Goal: Task Accomplishment & Management: Use online tool/utility

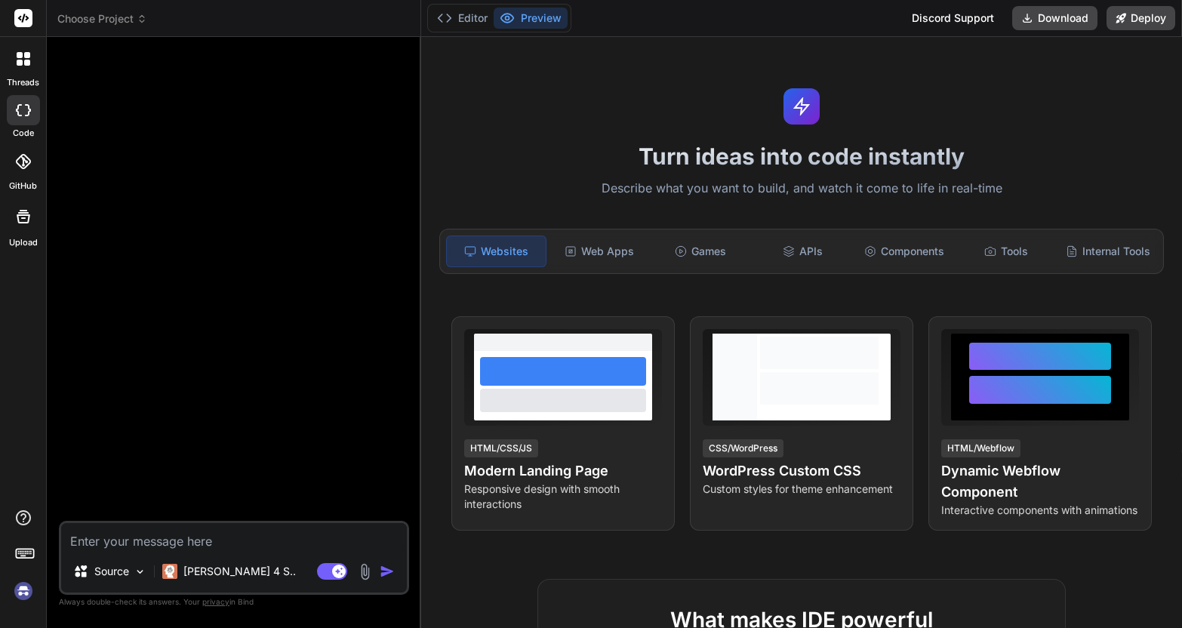
click at [27, 163] on icon at bounding box center [23, 161] width 15 height 15
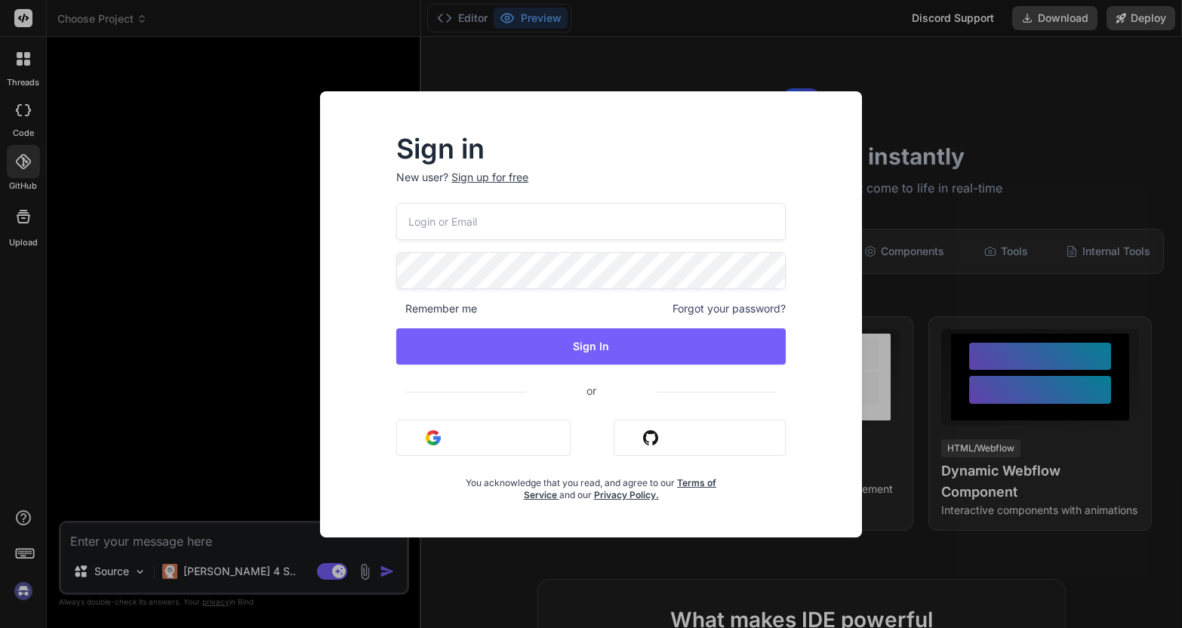
click at [118, 433] on div "Sign in New user? Sign up for free Remember me Forgot your password? Sign In or…" at bounding box center [591, 314] width 1182 height 628
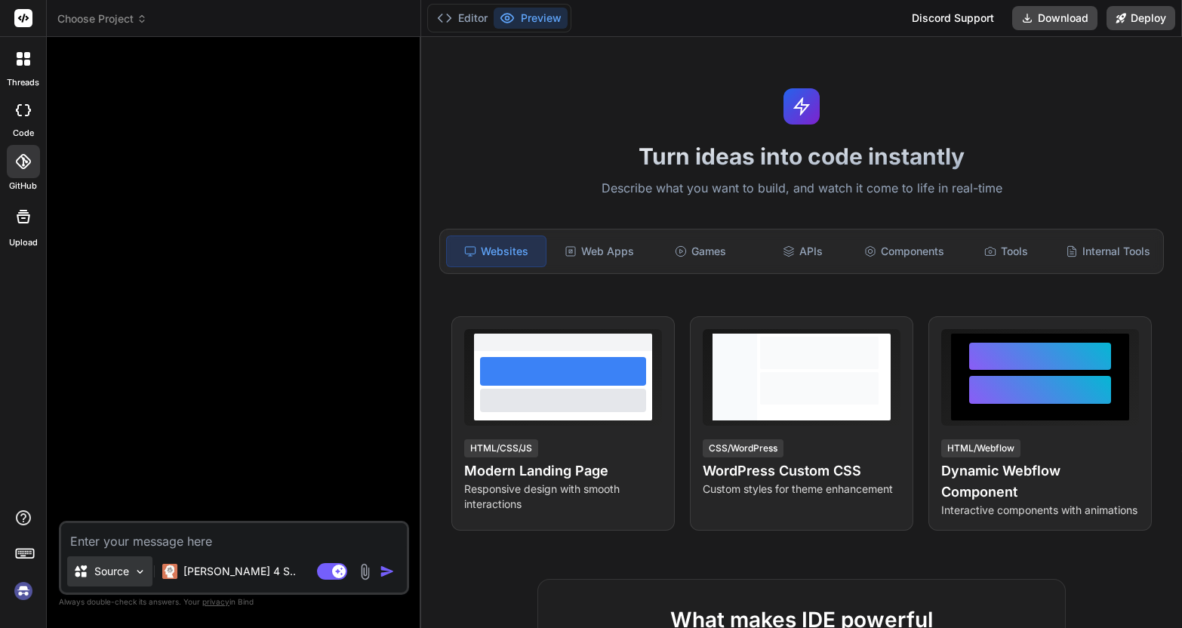
click at [98, 584] on div "Source" at bounding box center [109, 571] width 85 height 30
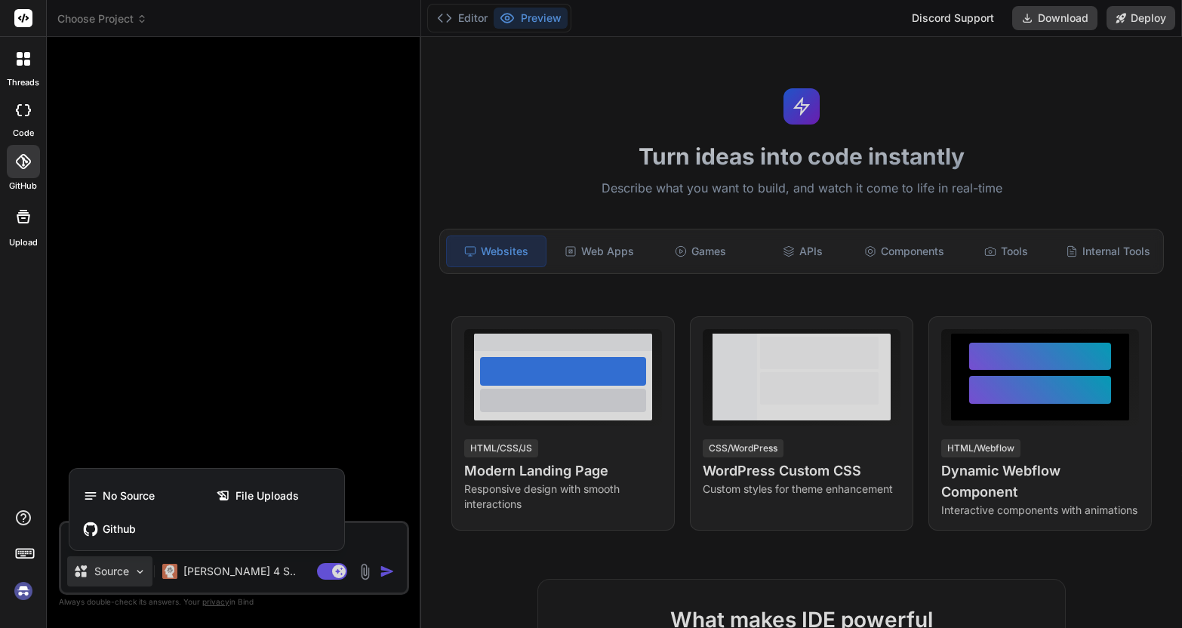
click at [210, 382] on div at bounding box center [591, 314] width 1182 height 628
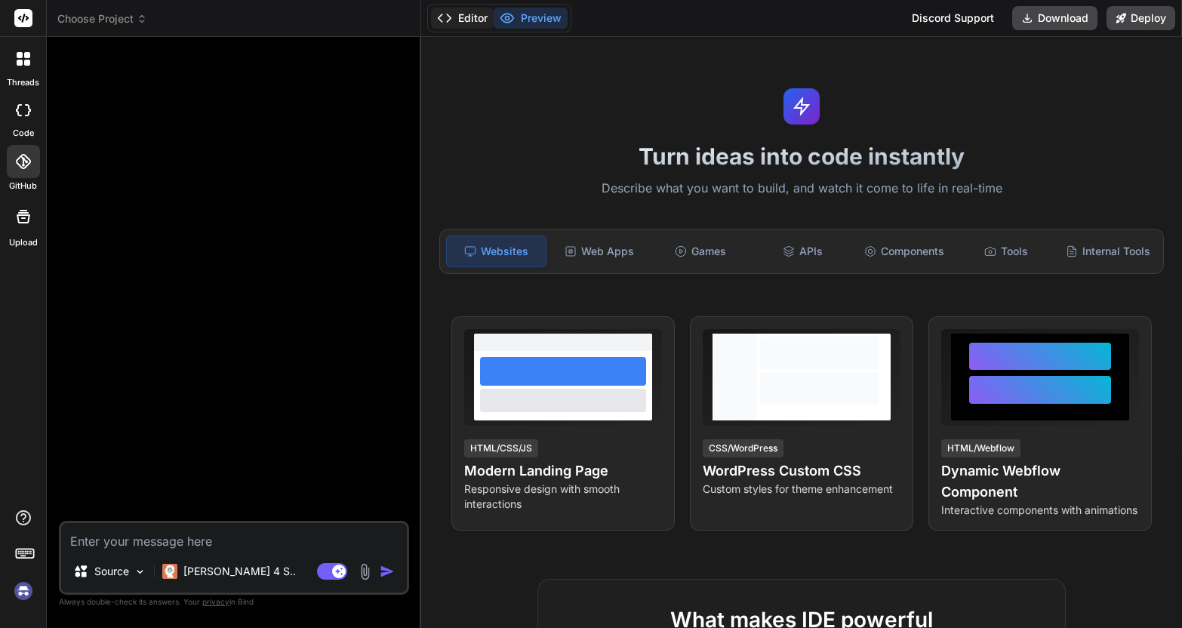
click at [476, 23] on button "Editor" at bounding box center [462, 18] width 63 height 21
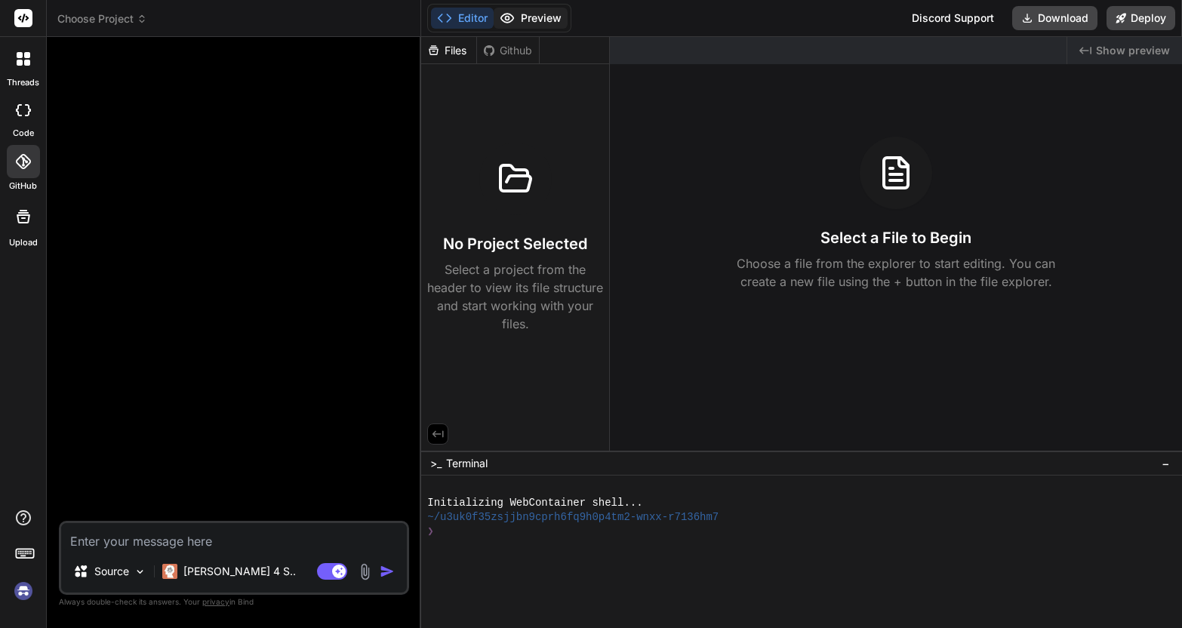
click at [538, 13] on button "Preview" at bounding box center [531, 18] width 74 height 21
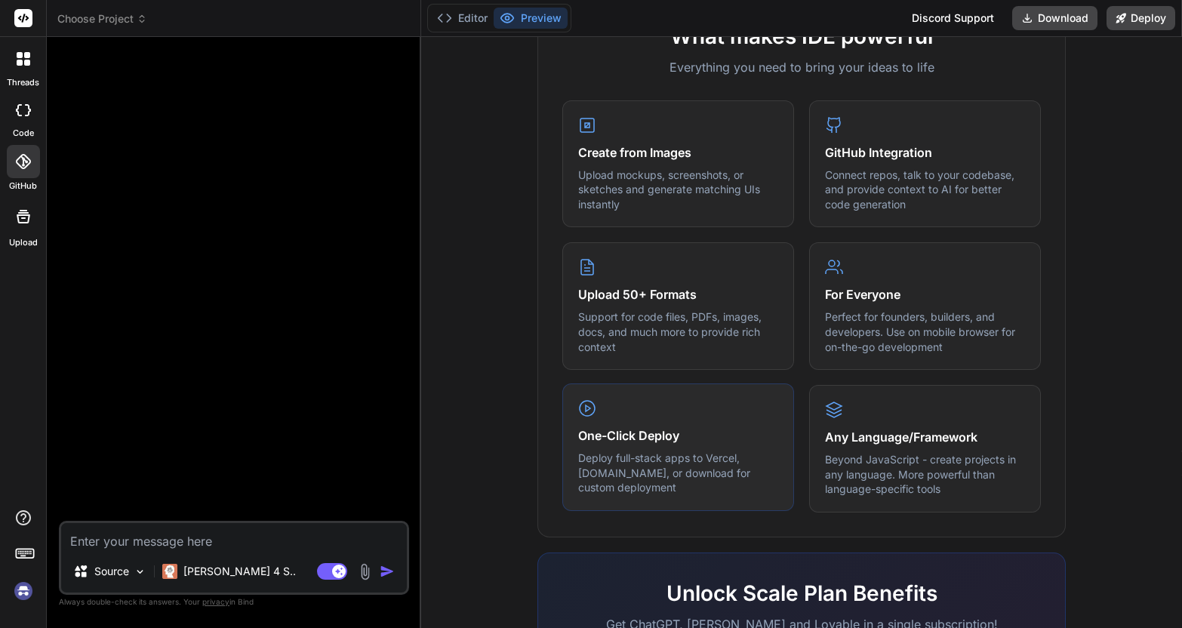
scroll to position [843, 0]
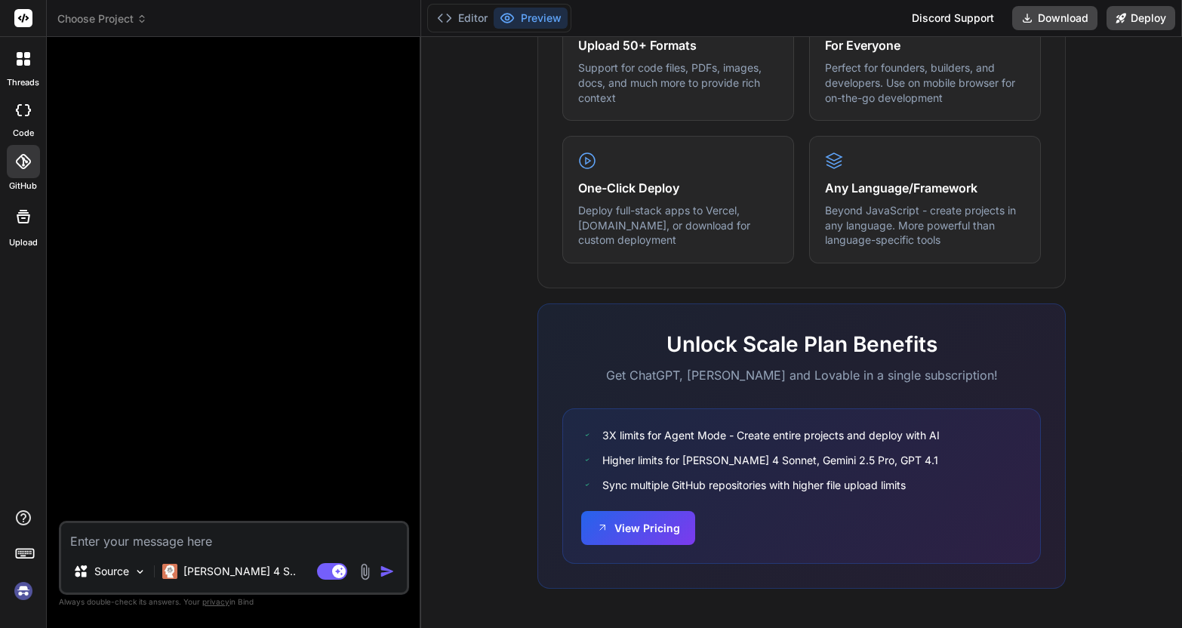
click at [101, 32] on header "Choose Project Created with Pixso." at bounding box center [234, 18] width 374 height 37
click at [10, 26] on div at bounding box center [23, 18] width 46 height 37
click at [17, 64] on icon at bounding box center [20, 63] width 6 height 6
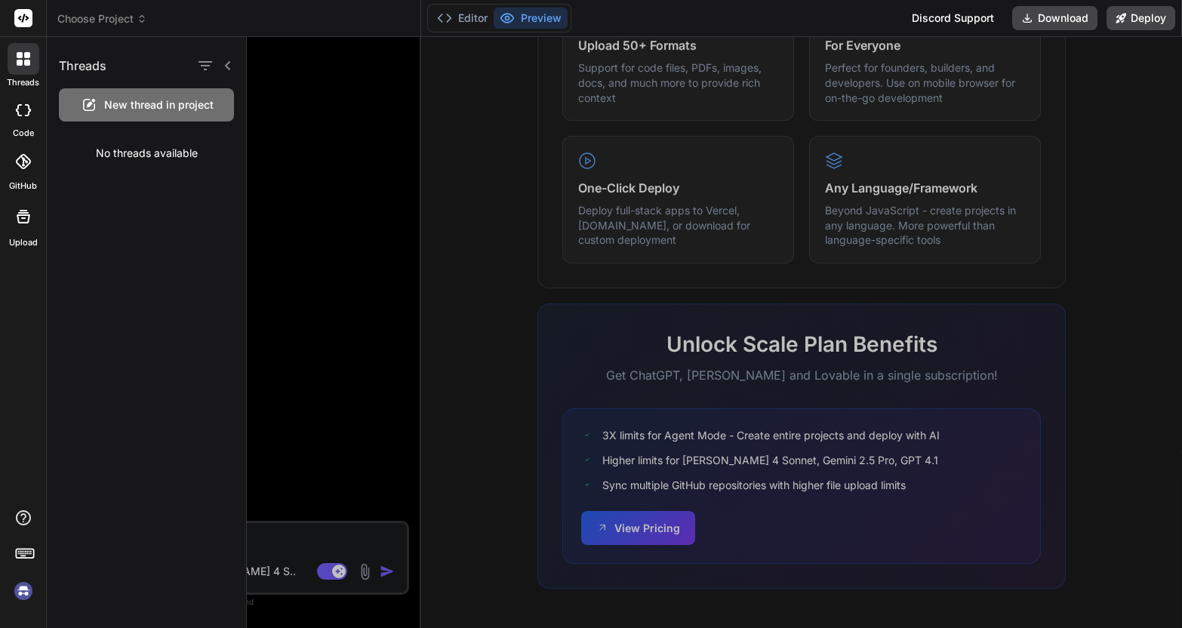
click at [25, 105] on icon at bounding box center [23, 110] width 15 height 12
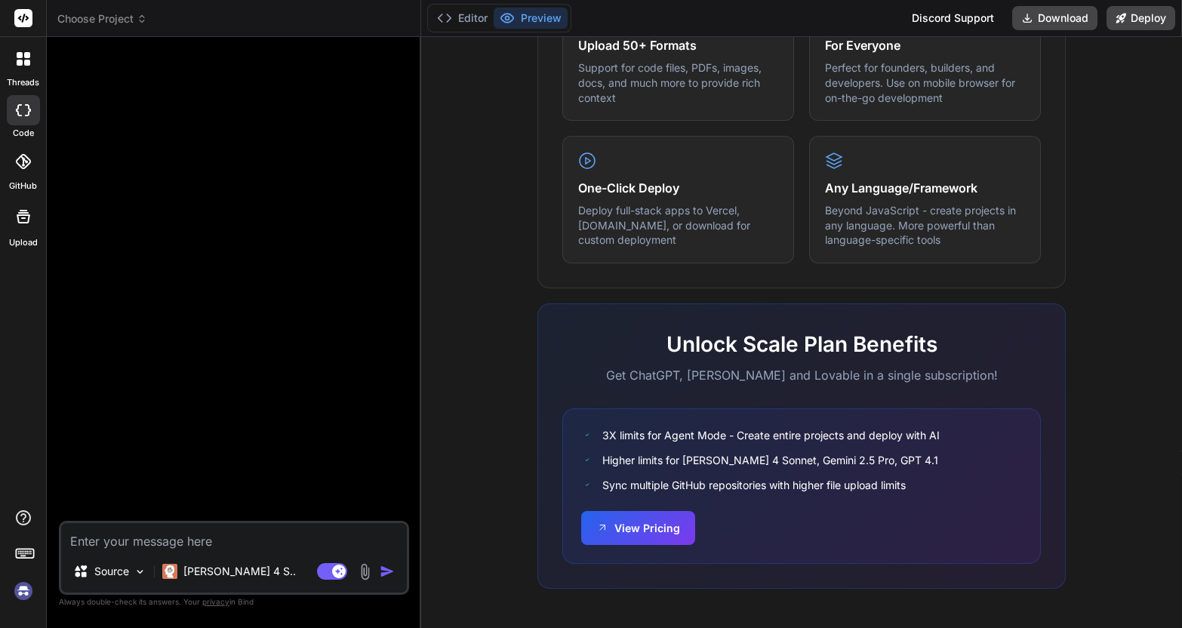
click at [27, 106] on icon at bounding box center [23, 110] width 15 height 12
click at [45, 202] on div "Upload" at bounding box center [23, 220] width 46 height 57
click at [28, 156] on icon at bounding box center [23, 161] width 15 height 15
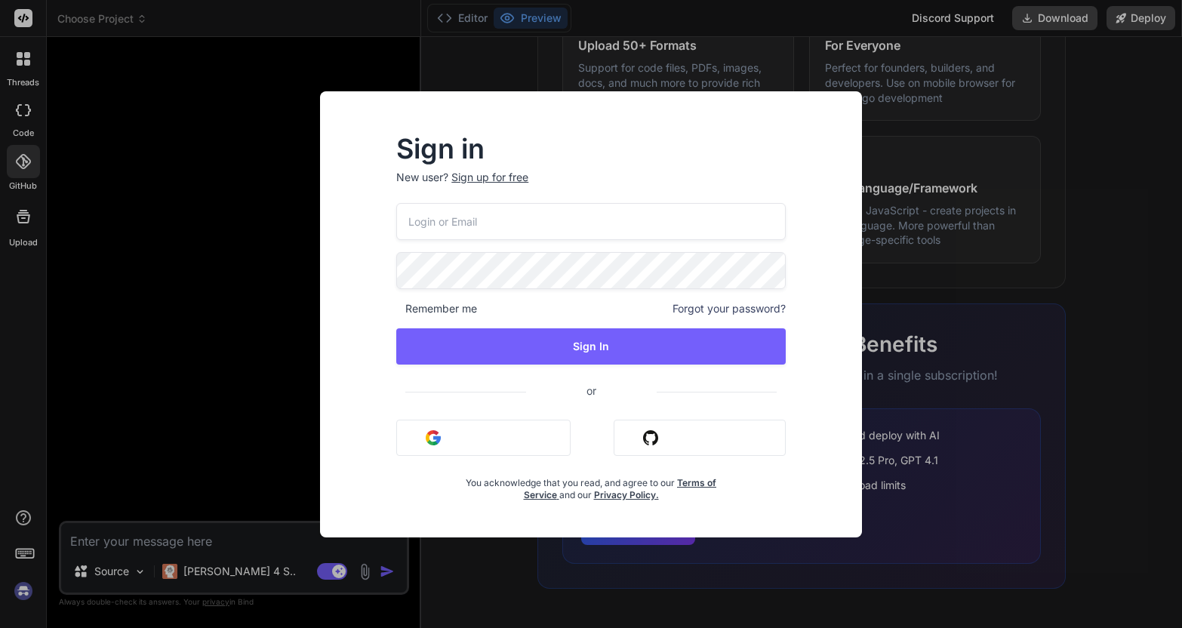
click at [688, 433] on button "Sign in with Github" at bounding box center [700, 438] width 172 height 36
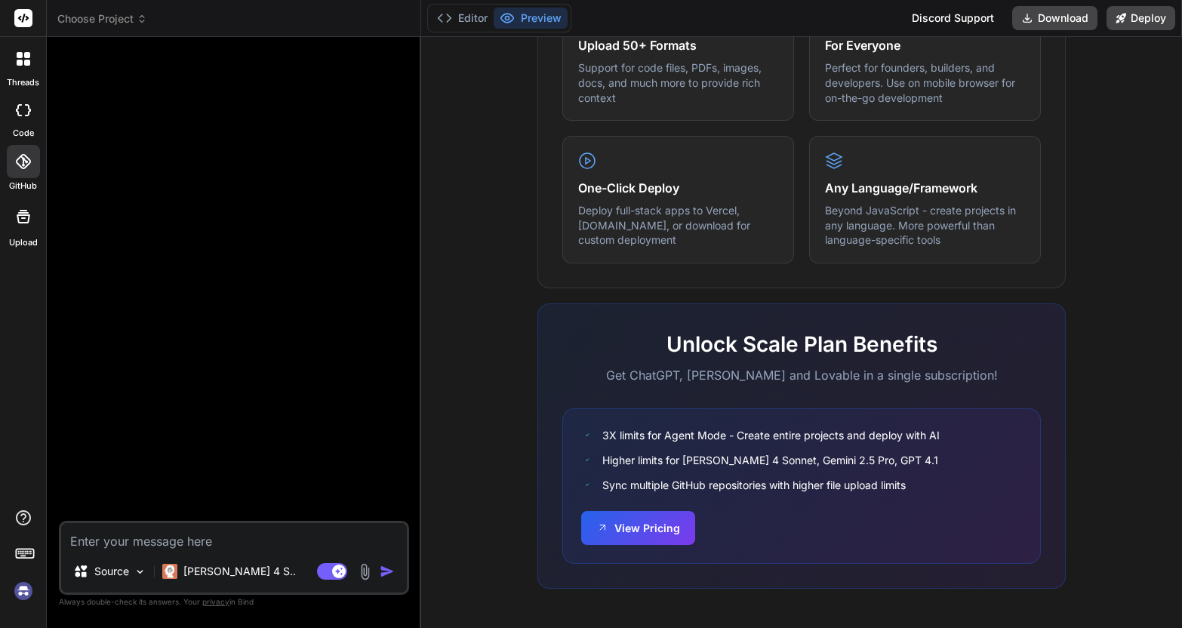
click at [38, 162] on div at bounding box center [23, 161] width 33 height 33
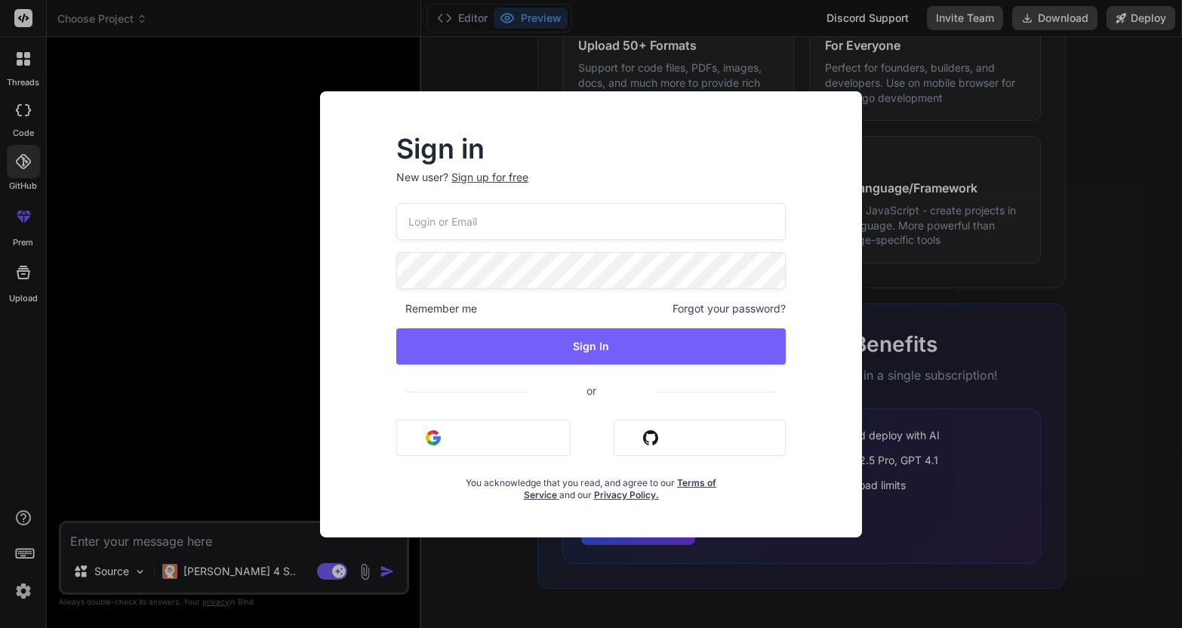
click at [670, 456] on div "Remember me Forgot your password? Sign In or Sign in with Google Sign in with G…" at bounding box center [591, 352] width 390 height 298
click at [676, 445] on button "Sign in with Github" at bounding box center [700, 438] width 172 height 36
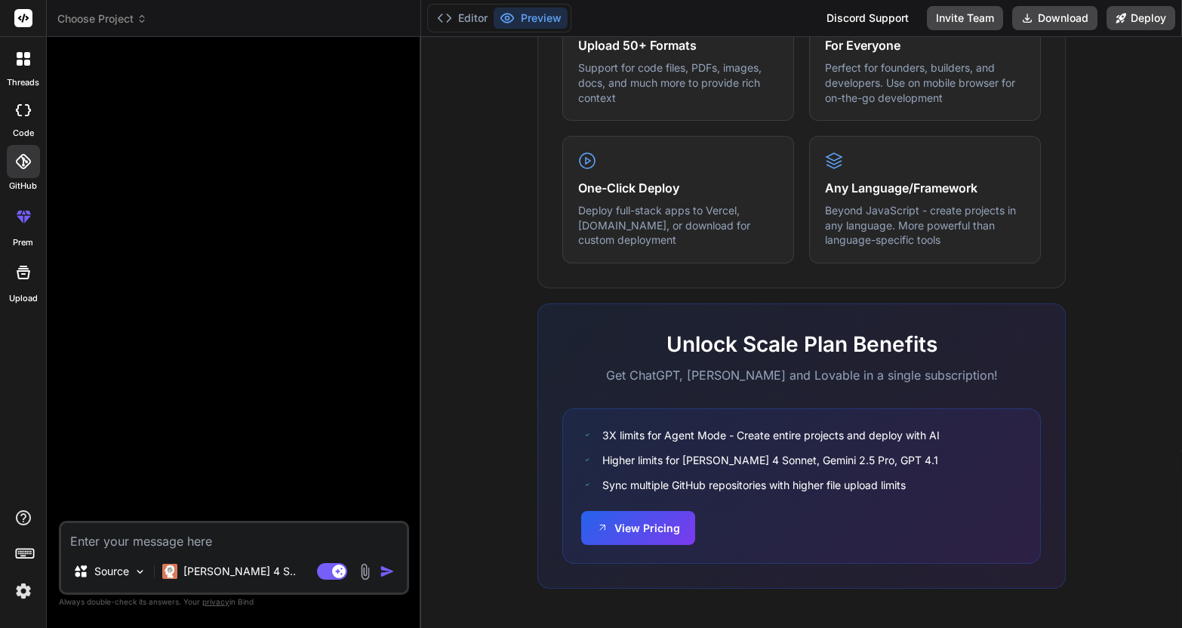
click at [9, 166] on div at bounding box center [23, 161] width 33 height 33
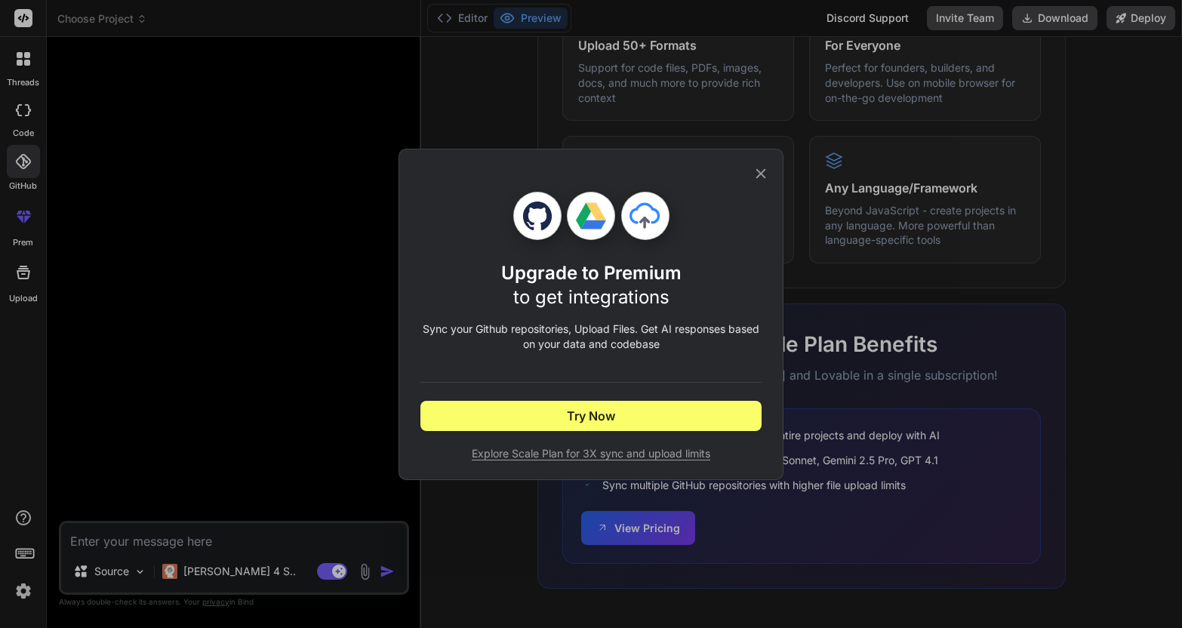
click at [765, 156] on div "Upgrade to Premium to get integrations Sync your Github repositories, Upload Fi…" at bounding box center [591, 314] width 385 height 331
click at [755, 175] on icon at bounding box center [761, 173] width 17 height 17
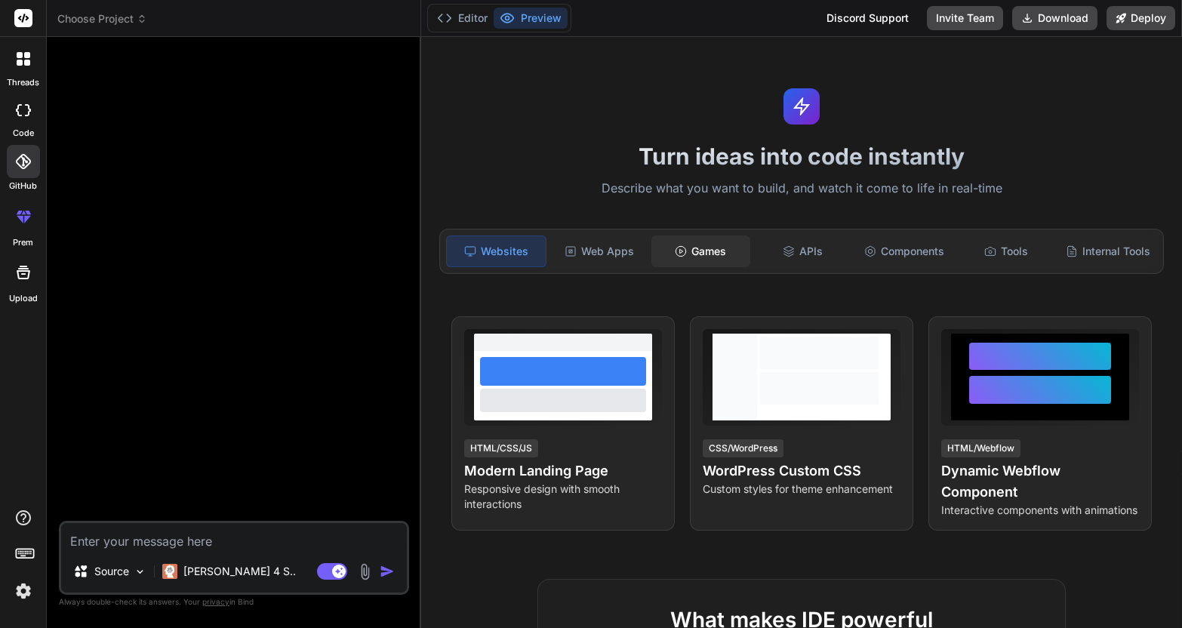
click at [680, 251] on icon at bounding box center [681, 251] width 12 height 12
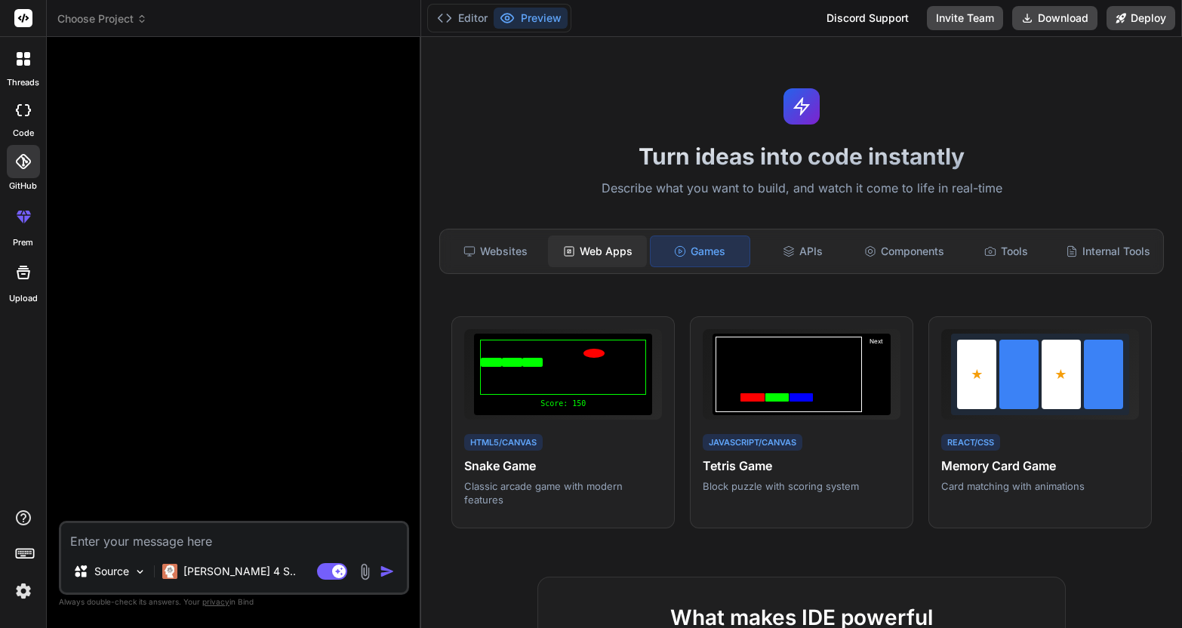
click at [600, 251] on div "Web Apps" at bounding box center [597, 252] width 99 height 32
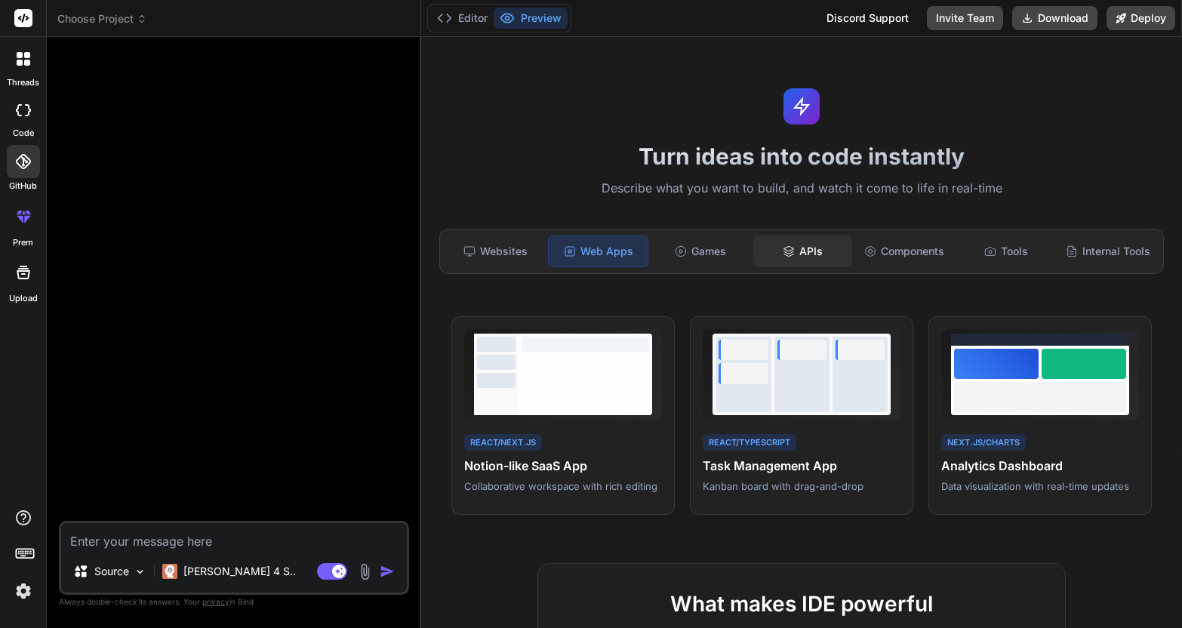
click at [759, 239] on div "APIs" at bounding box center [802, 252] width 99 height 32
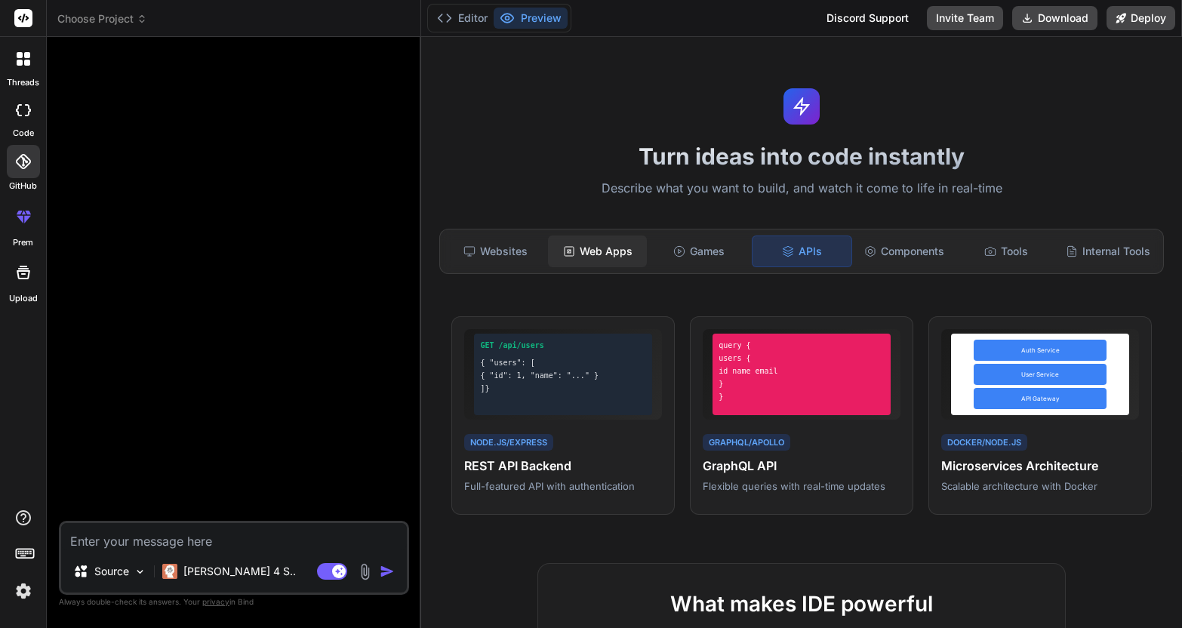
click at [635, 242] on div "Web Apps" at bounding box center [597, 252] width 99 height 32
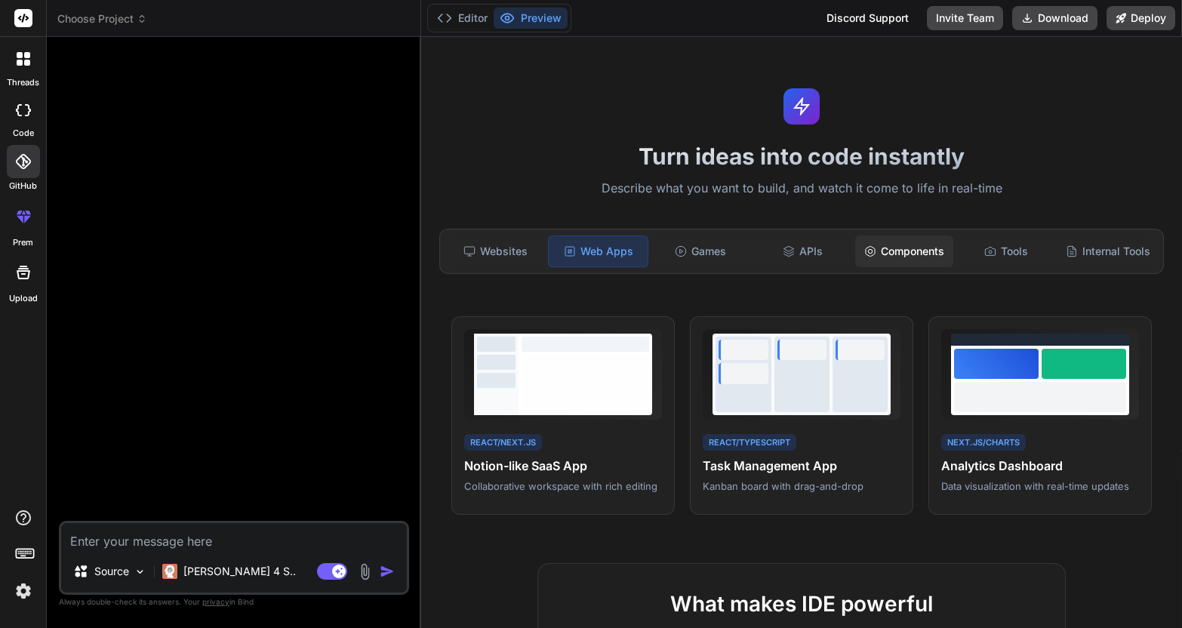
click at [929, 248] on div "Components" at bounding box center [904, 252] width 99 height 32
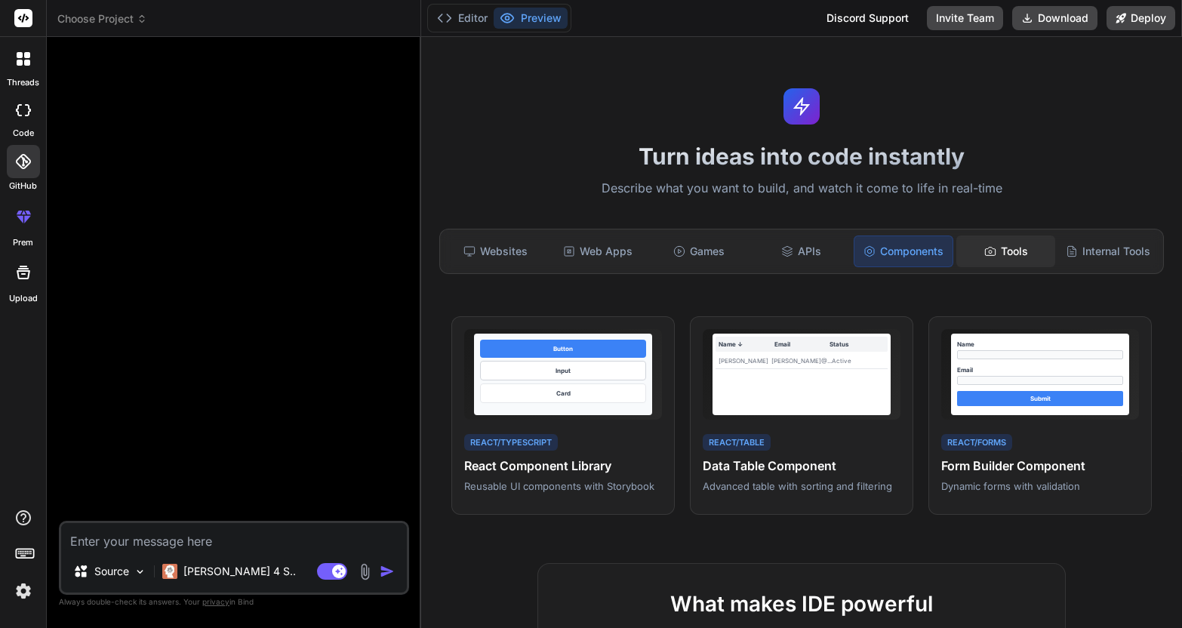
click at [984, 254] on icon at bounding box center [990, 251] width 12 height 12
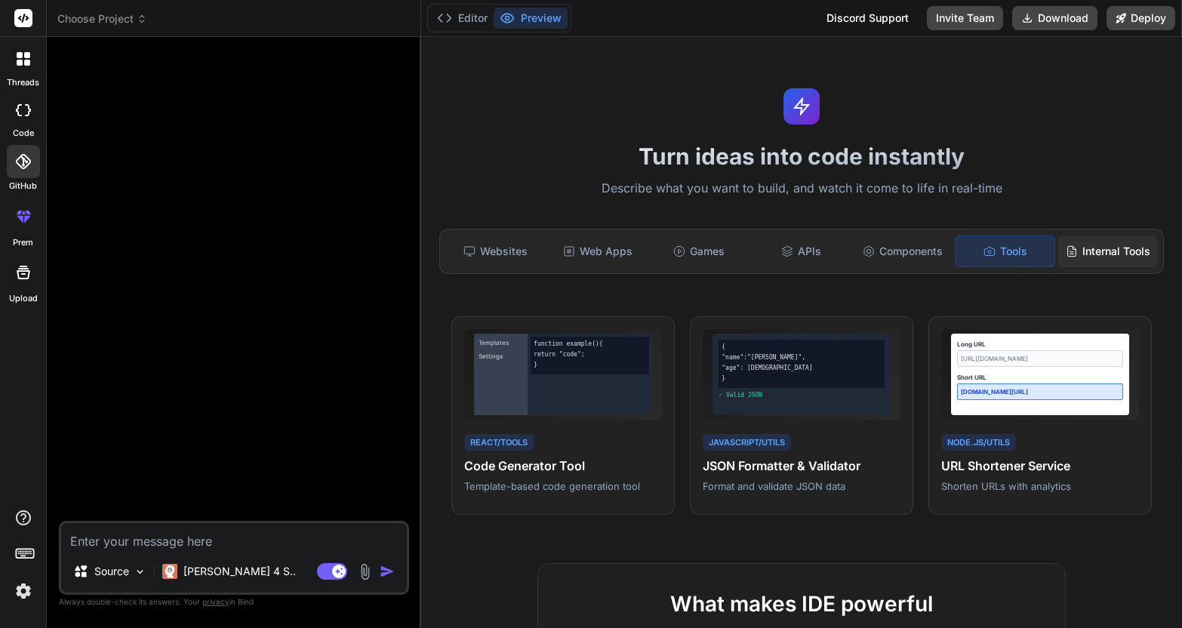
click at [1091, 248] on div "Internal Tools" at bounding box center [1107, 252] width 99 height 32
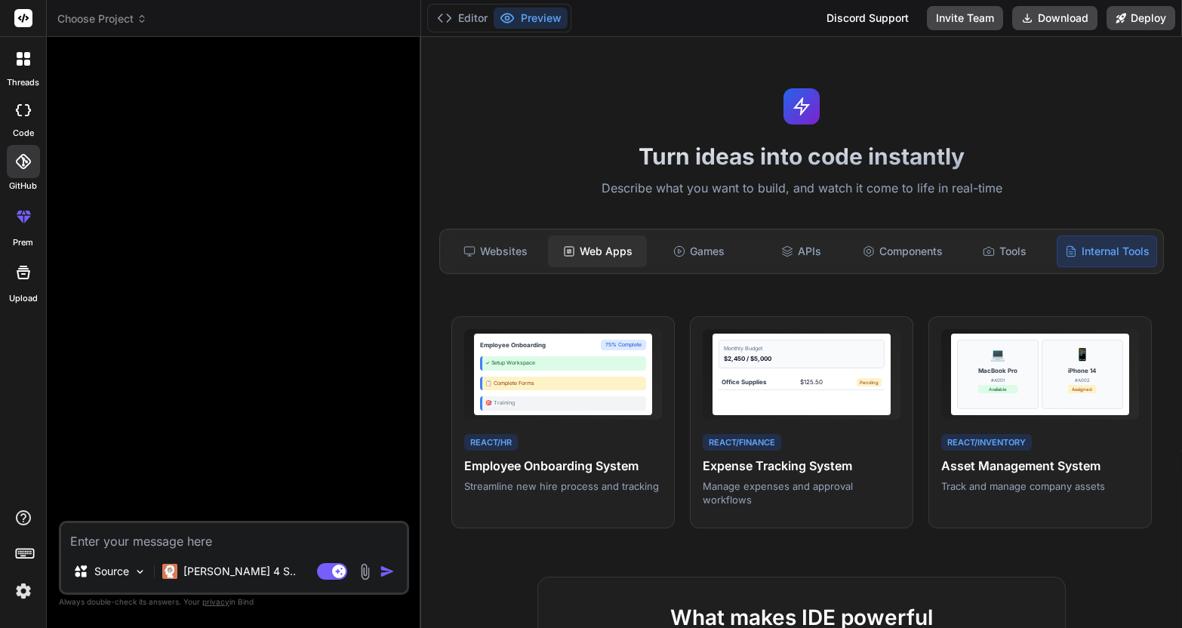
click at [551, 248] on div "Web Apps" at bounding box center [597, 252] width 99 height 32
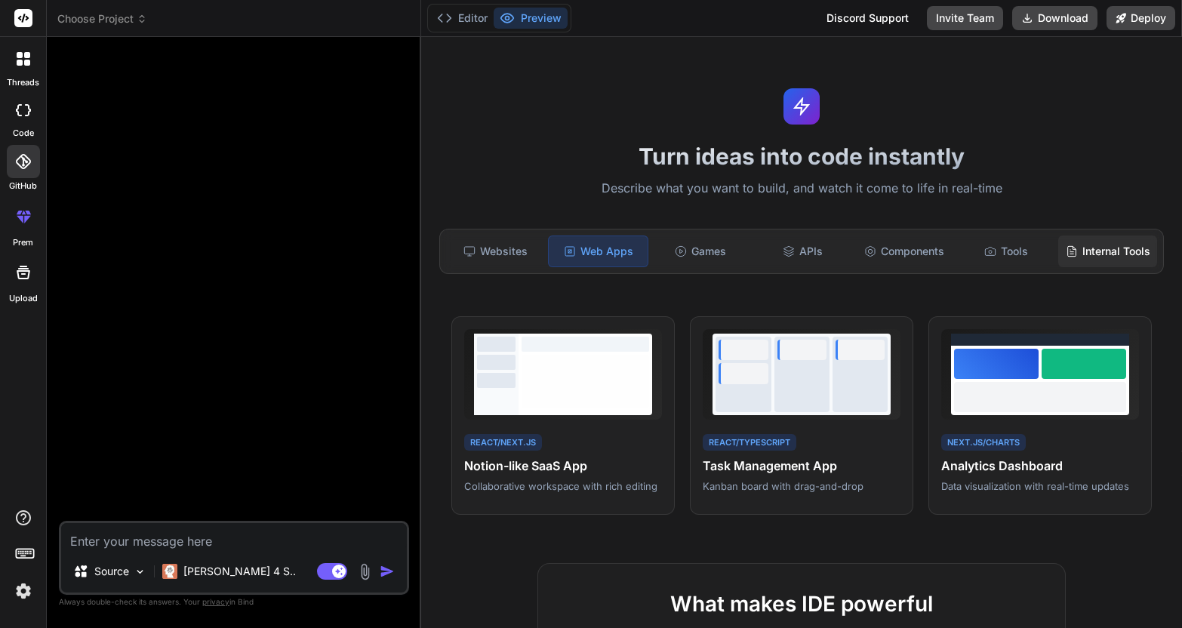
click at [1102, 249] on div "Internal Tools" at bounding box center [1107, 252] width 99 height 32
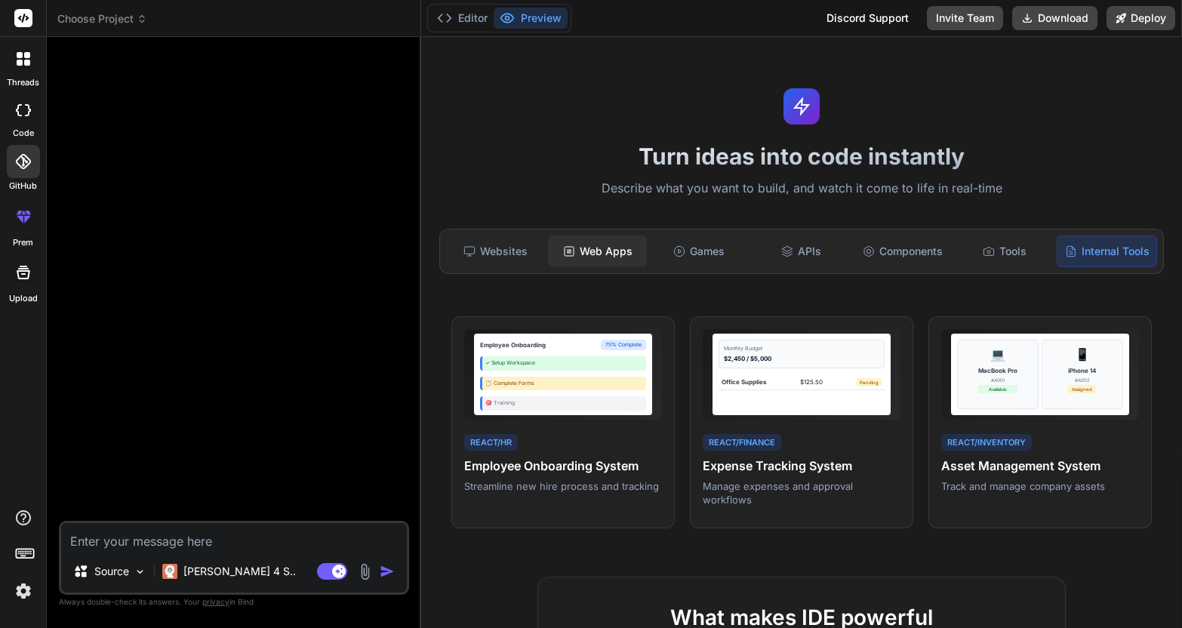
click at [619, 251] on div "Web Apps" at bounding box center [597, 252] width 99 height 32
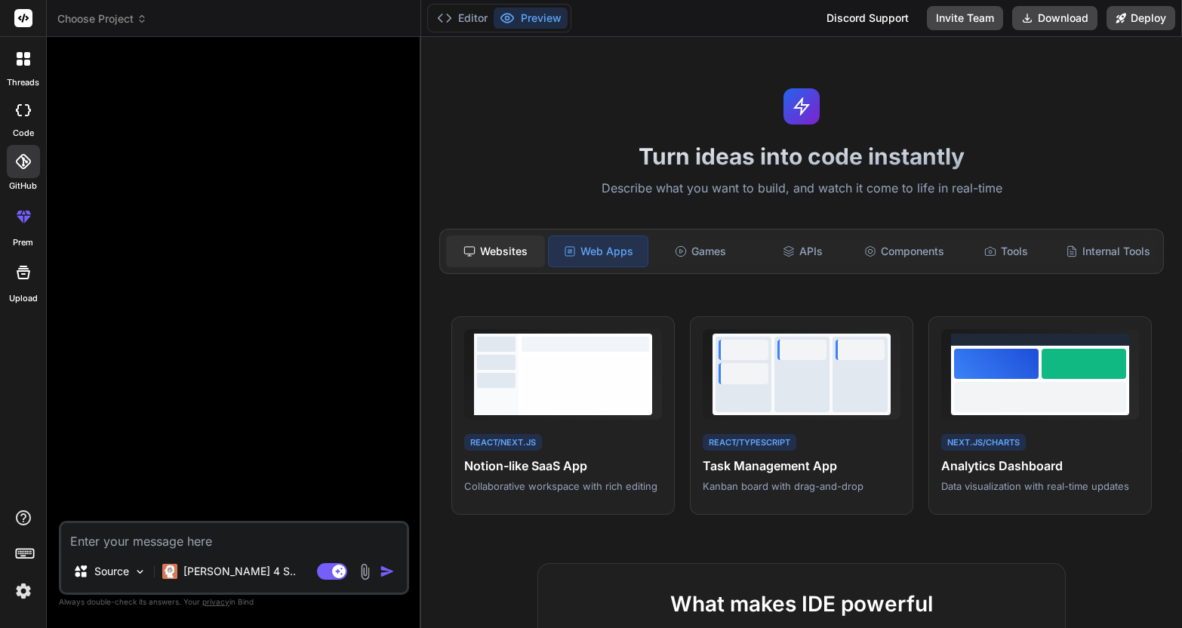
click at [514, 265] on div "Websites" at bounding box center [495, 252] width 99 height 32
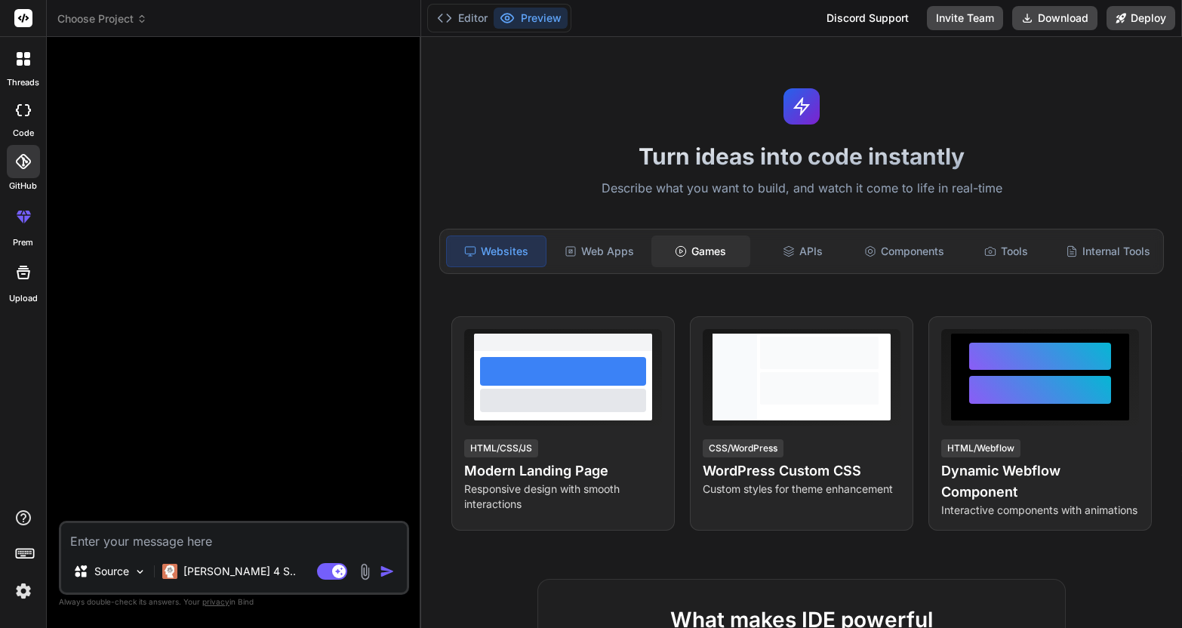
click at [704, 250] on div "Games" at bounding box center [700, 252] width 99 height 32
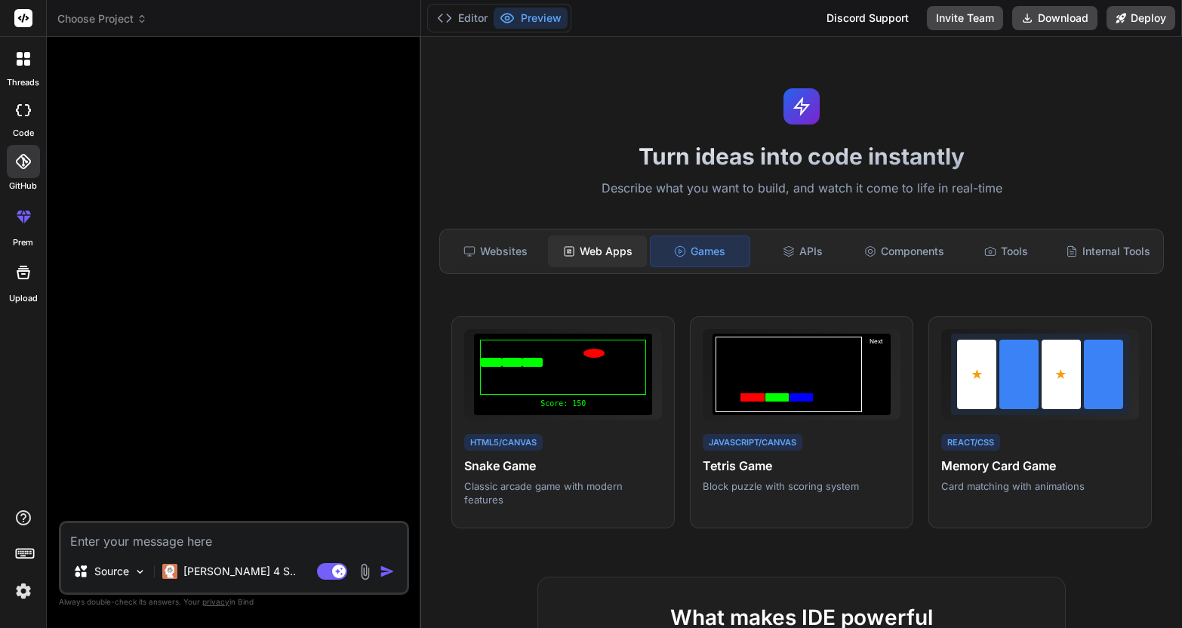
click at [600, 242] on div "Web Apps" at bounding box center [597, 252] width 99 height 32
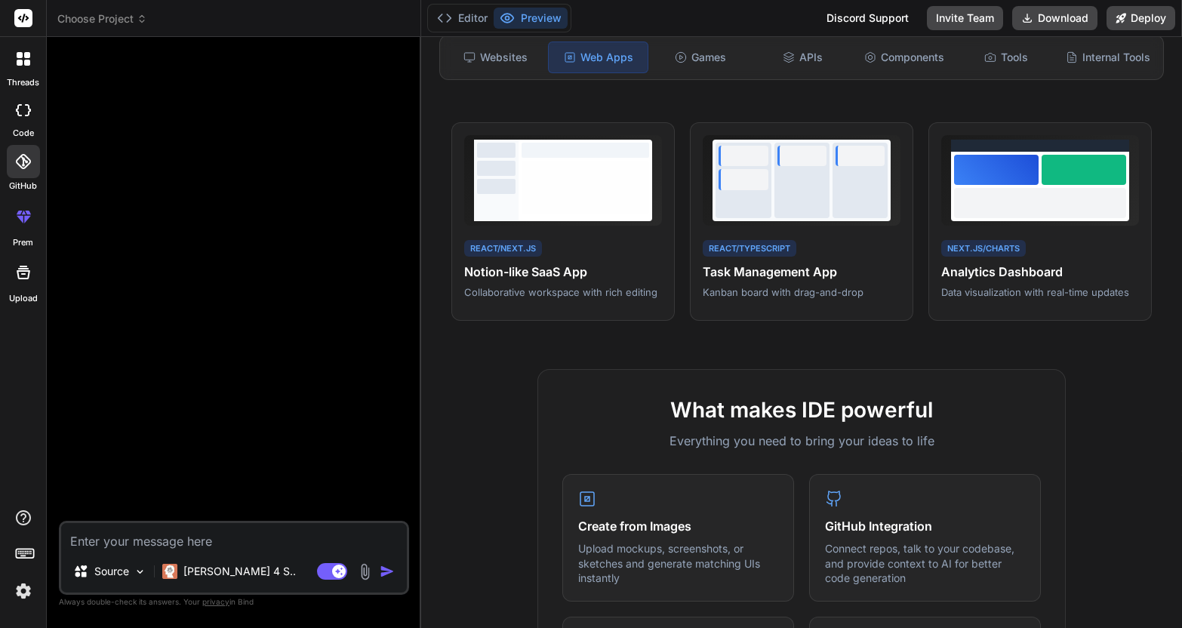
scroll to position [63, 0]
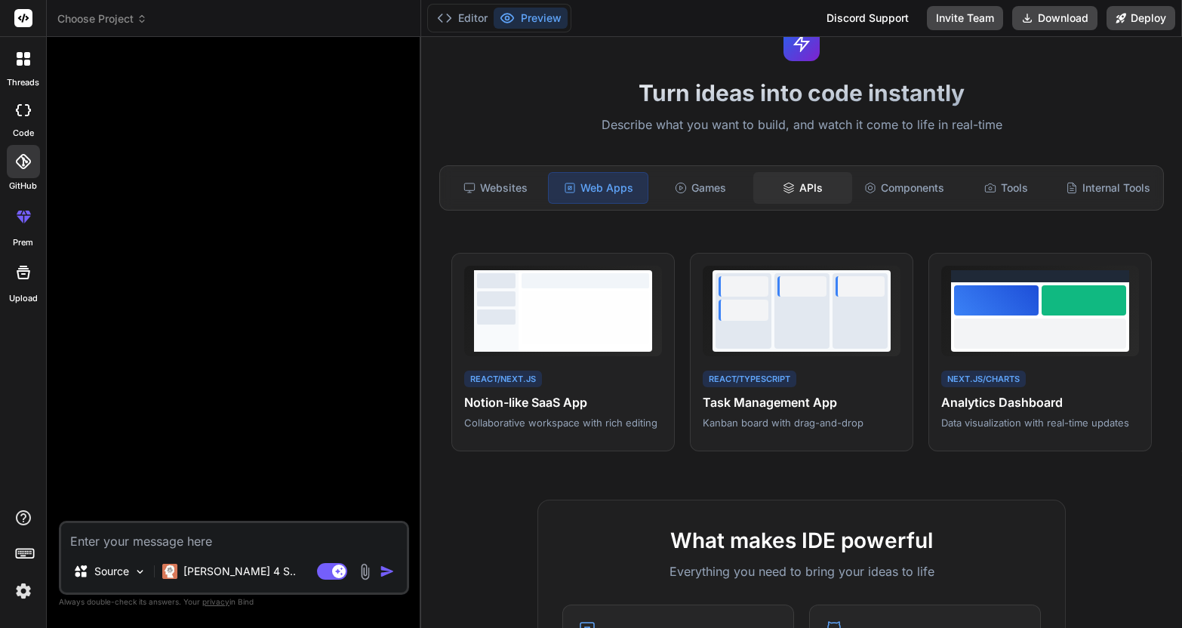
click at [793, 190] on div "APIs" at bounding box center [802, 188] width 99 height 32
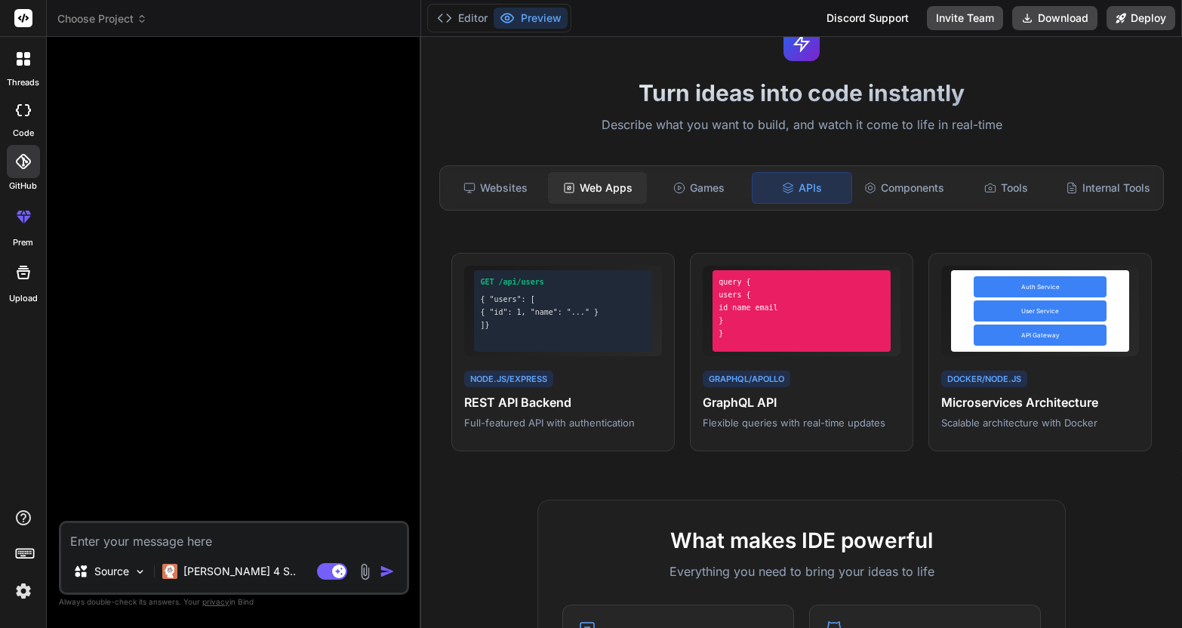
click at [628, 195] on div "Web Apps" at bounding box center [597, 188] width 99 height 32
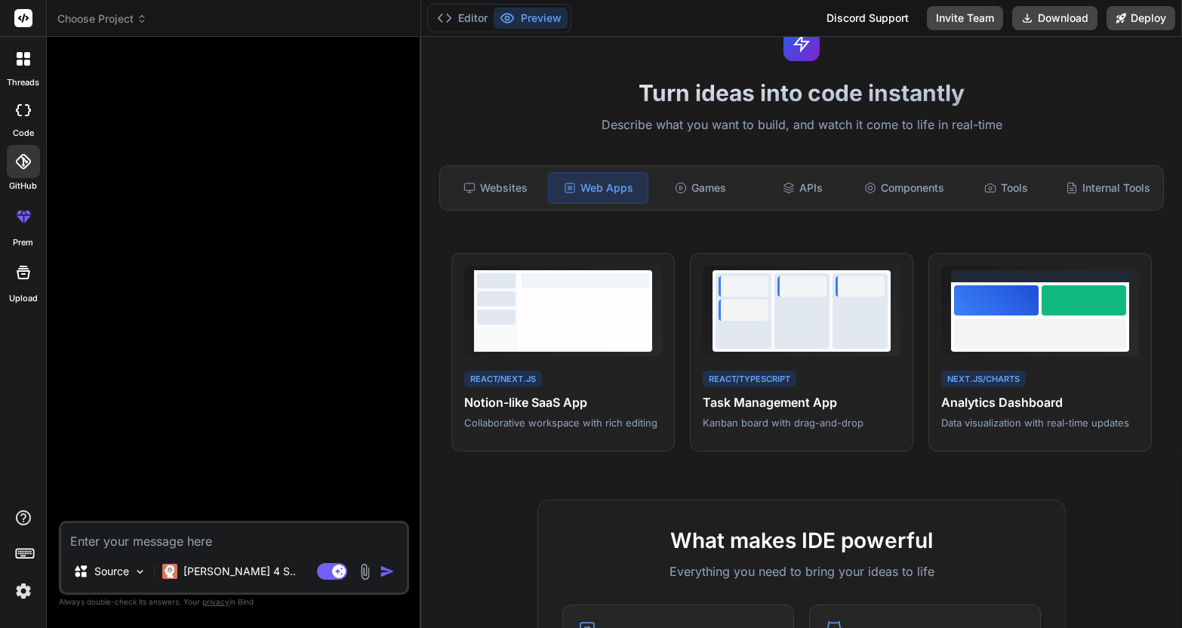
scroll to position [0, 0]
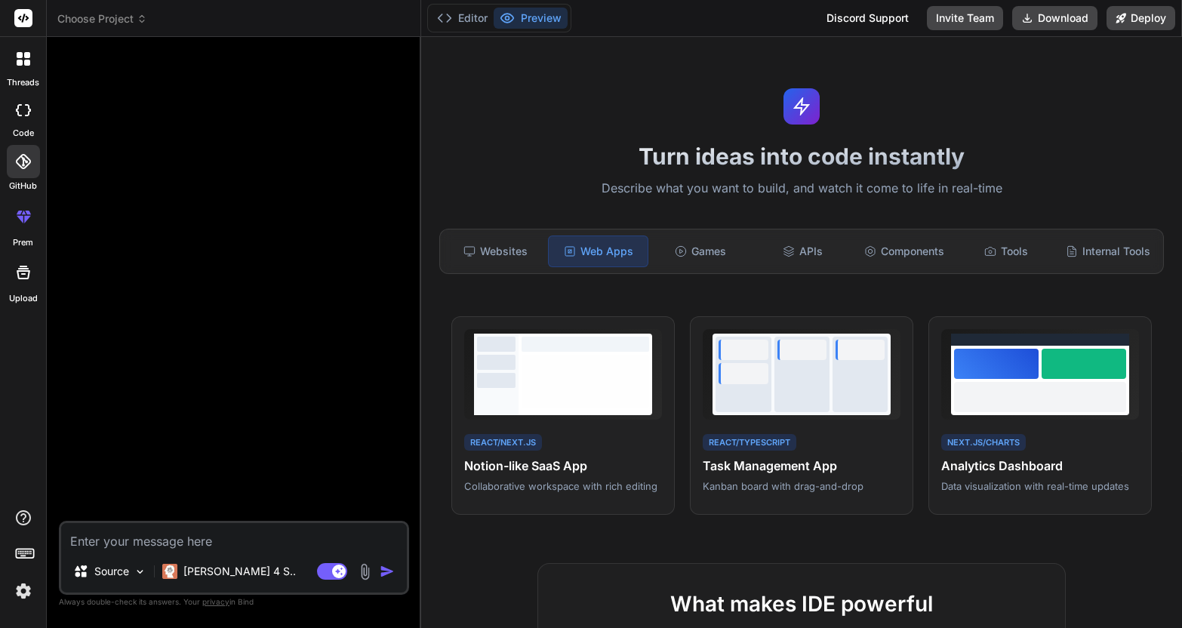
click at [33, 106] on div at bounding box center [23, 110] width 33 height 30
click at [28, 66] on div at bounding box center [24, 59] width 32 height 32
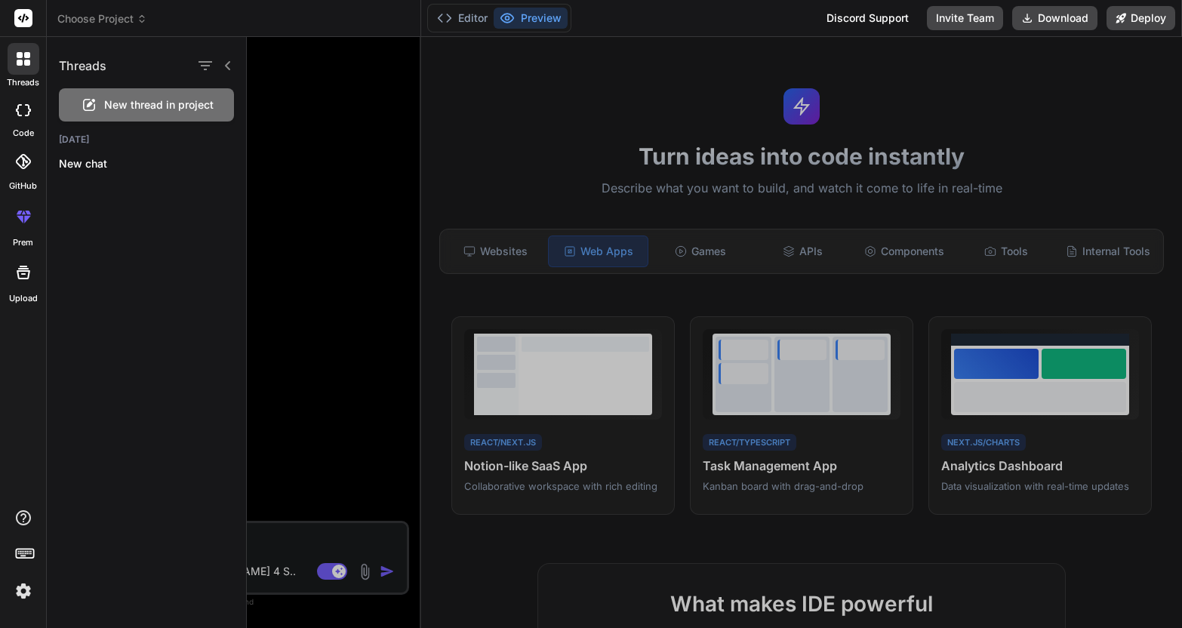
click at [23, 269] on icon at bounding box center [24, 273] width 14 height 14
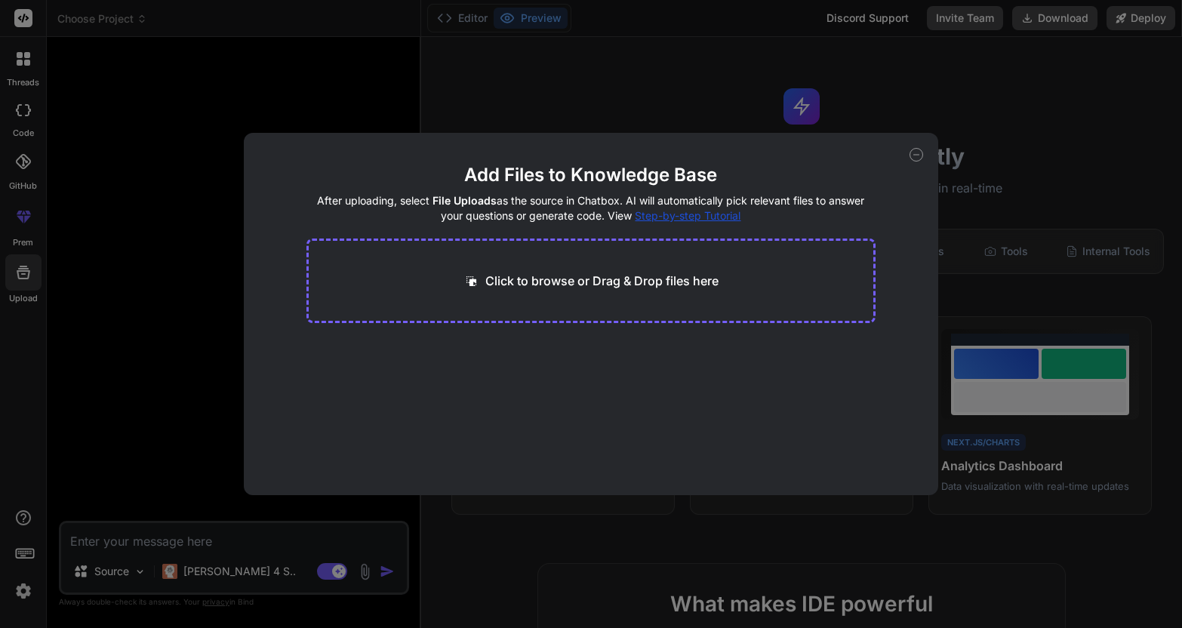
click at [912, 160] on icon at bounding box center [917, 155] width 14 height 14
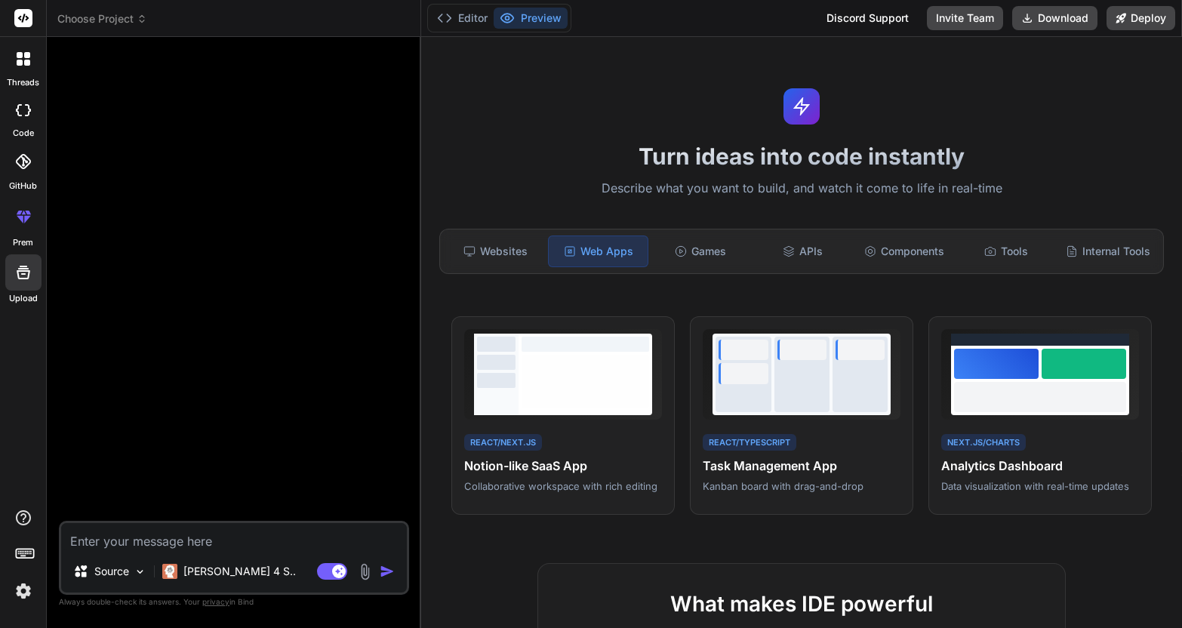
click at [20, 549] on rect at bounding box center [24, 553] width 17 height 9
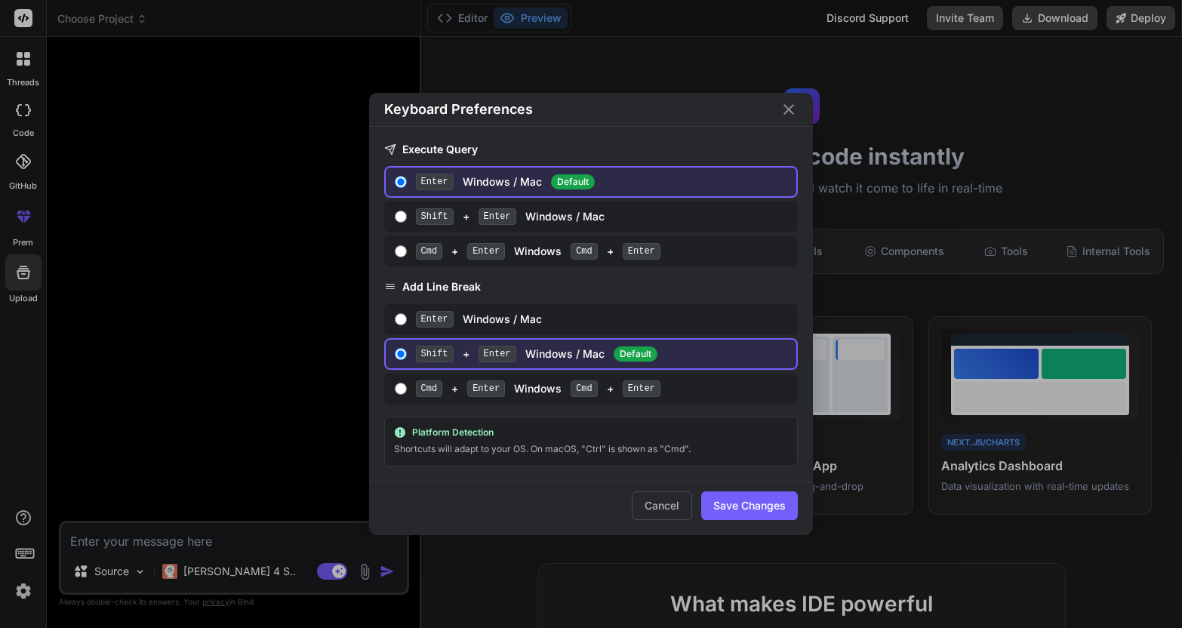
click at [134, 419] on div "Keyboard Preferences Execute Query Enter Windows / Mac Default Shift + Enter Wi…" at bounding box center [591, 314] width 1182 height 628
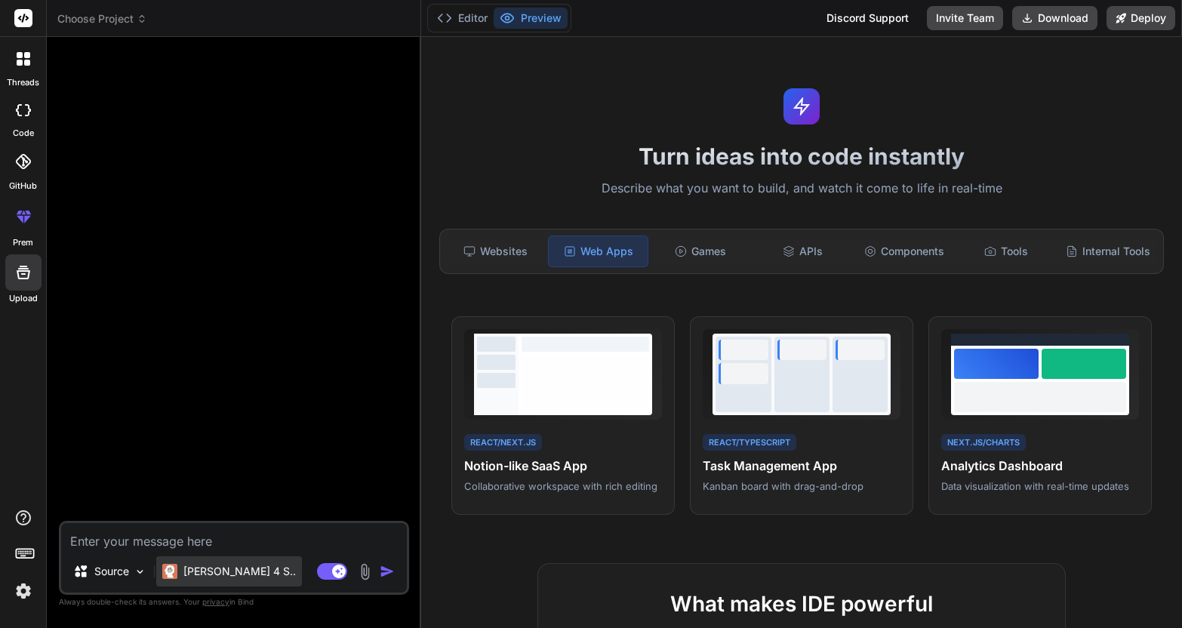
click at [194, 557] on div "[PERSON_NAME] 4 S.." at bounding box center [229, 571] width 146 height 30
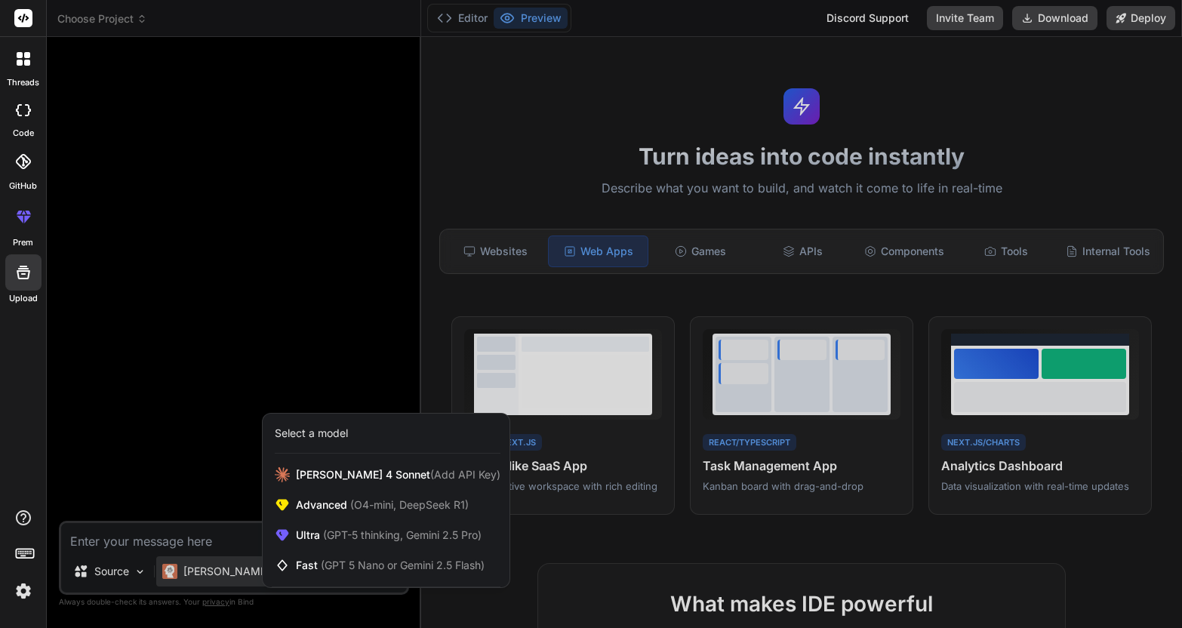
click at [226, 401] on div at bounding box center [591, 314] width 1182 height 628
type textarea "x"
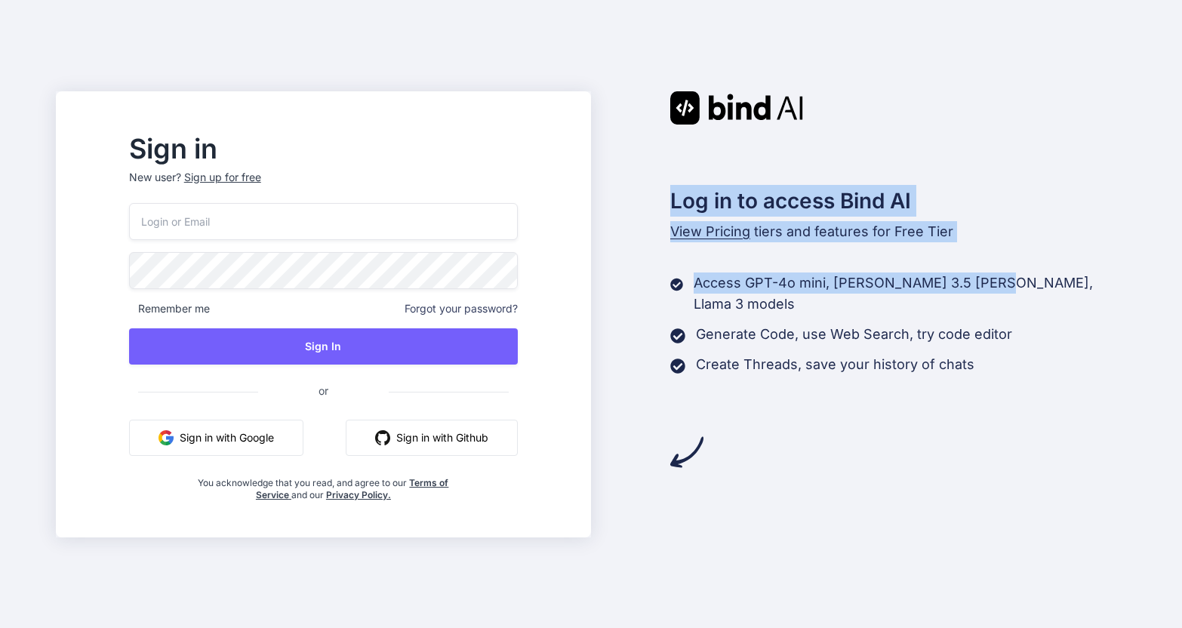
drag, startPoint x: 653, startPoint y: 196, endPoint x: 1000, endPoint y: 315, distance: 366.9
click at [990, 287] on div "Log in to access Bind AI View Pricing tiers and features for Free Tier Access G…" at bounding box center [858, 279] width 535 height 377
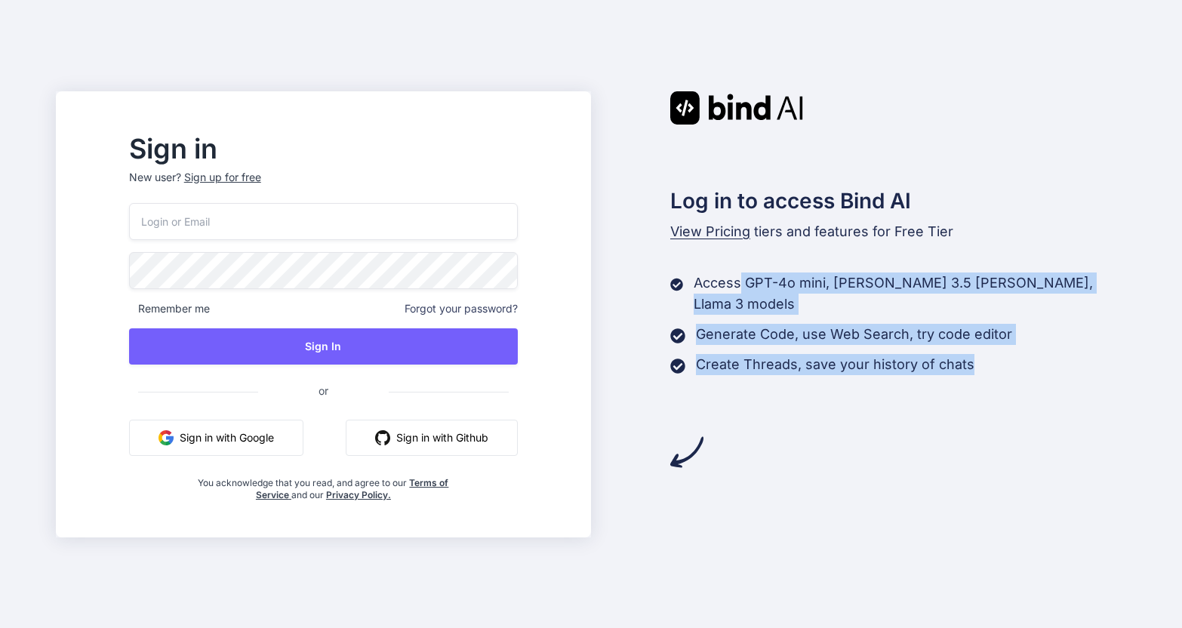
drag, startPoint x: 990, startPoint y: 353, endPoint x: 716, endPoint y: 272, distance: 285.7
click at [734, 279] on div "Access GPT-4o mini, Claude 3.5 Haiku, Llama 3 models Generate Code, use Web Sea…" at bounding box center [898, 324] width 456 height 103
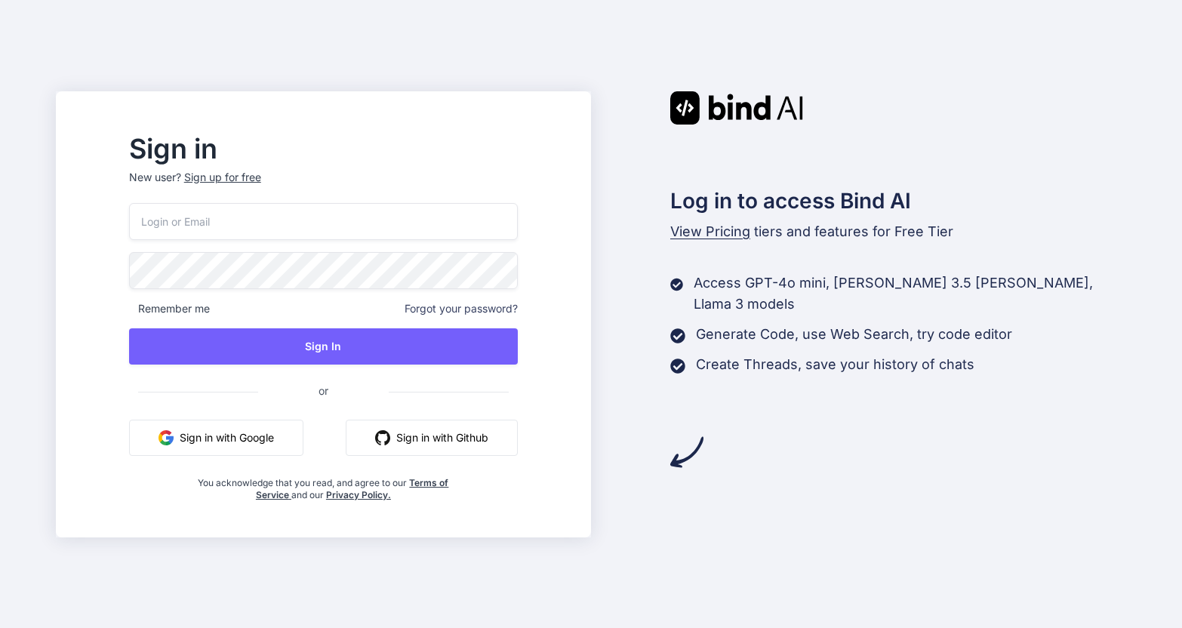
click at [731, 324] on p "Generate Code, use Web Search, try code editor" at bounding box center [854, 334] width 316 height 21
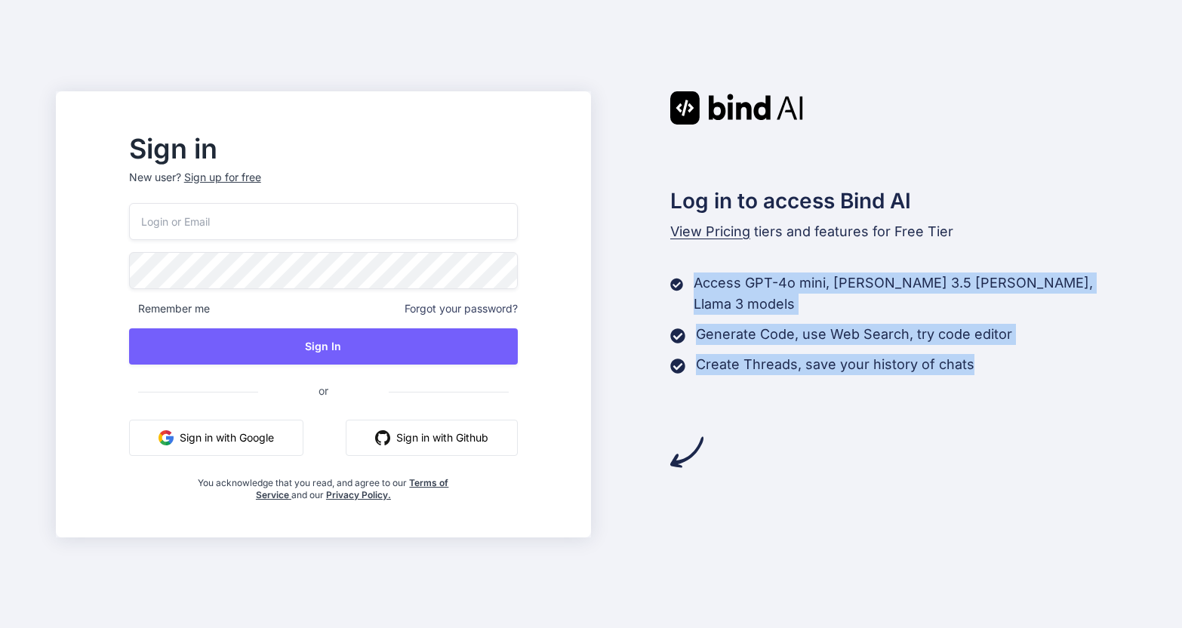
drag, startPoint x: 673, startPoint y: 275, endPoint x: 973, endPoint y: 346, distance: 308.9
click at [972, 346] on div "Access GPT-4o mini, Claude 3.5 Haiku, Llama 3 models Generate Code, use Web Sea…" at bounding box center [898, 324] width 456 height 103
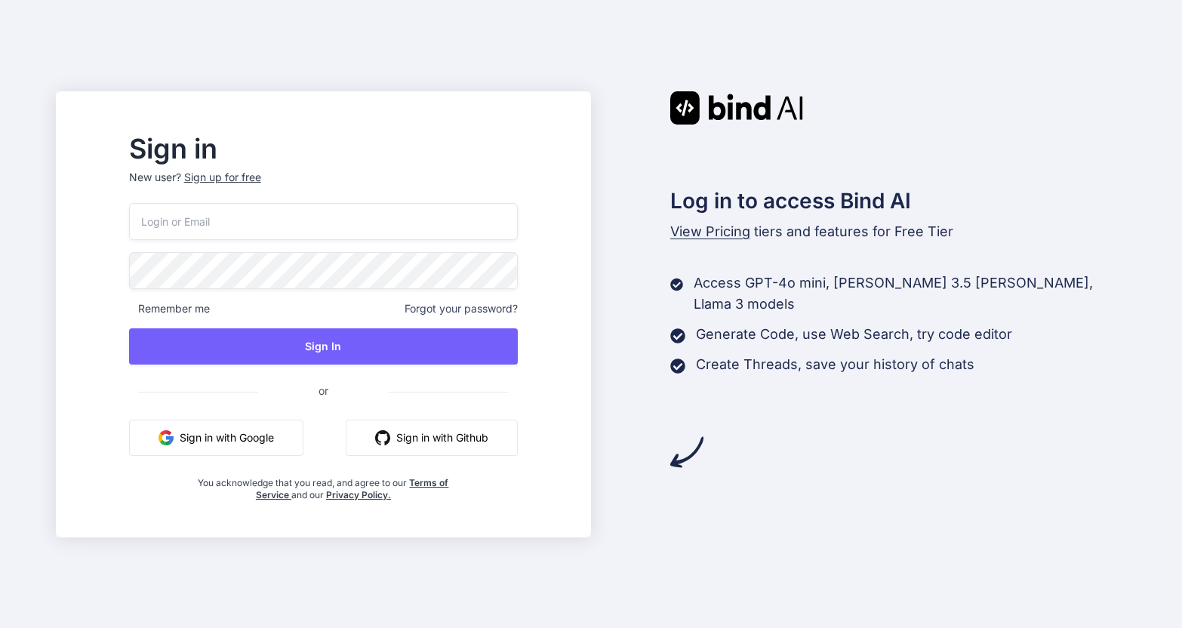
click at [979, 354] on div "Create Threads, save your history of chats" at bounding box center [898, 364] width 456 height 21
drag, startPoint x: 460, startPoint y: 404, endPoint x: 475, endPoint y: 446, distance: 44.9
click at [460, 404] on span "or" at bounding box center [323, 392] width 389 height 31
click at [475, 446] on button "Sign in with Github" at bounding box center [432, 438] width 172 height 36
click at [503, 442] on button "Sign in with Github" at bounding box center [432, 438] width 172 height 36
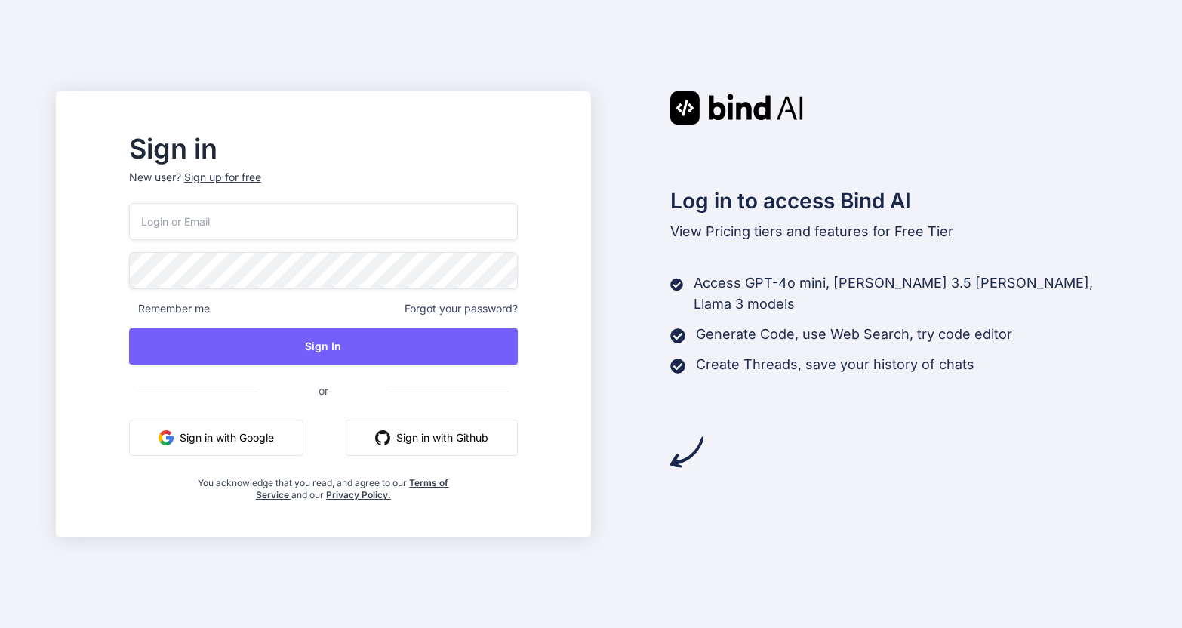
click at [542, 450] on div "Sign in New user? Sign up for free Remember me Forgot your password? Sign In or…" at bounding box center [323, 319] width 437 height 365
click at [518, 433] on button "Sign in with Github" at bounding box center [432, 438] width 172 height 36
